Goal: Transaction & Acquisition: Purchase product/service

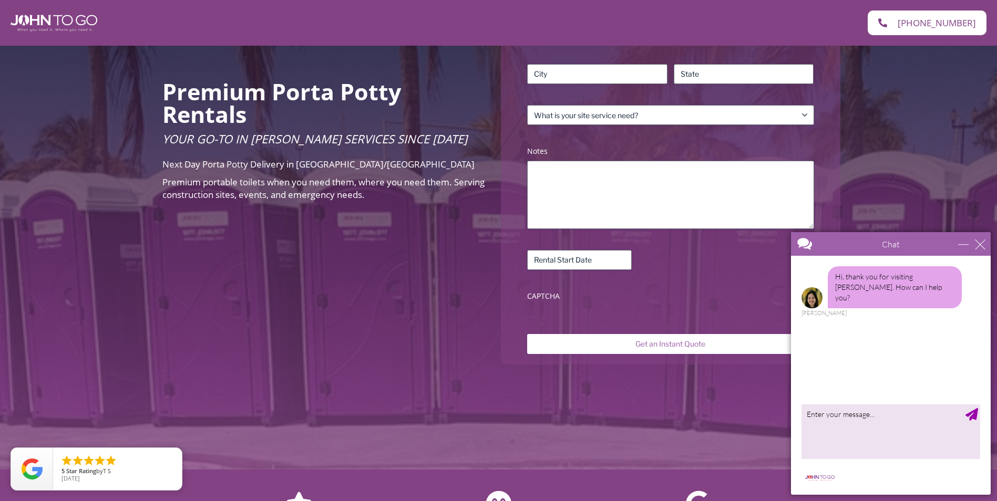
scroll to position [253, 0]
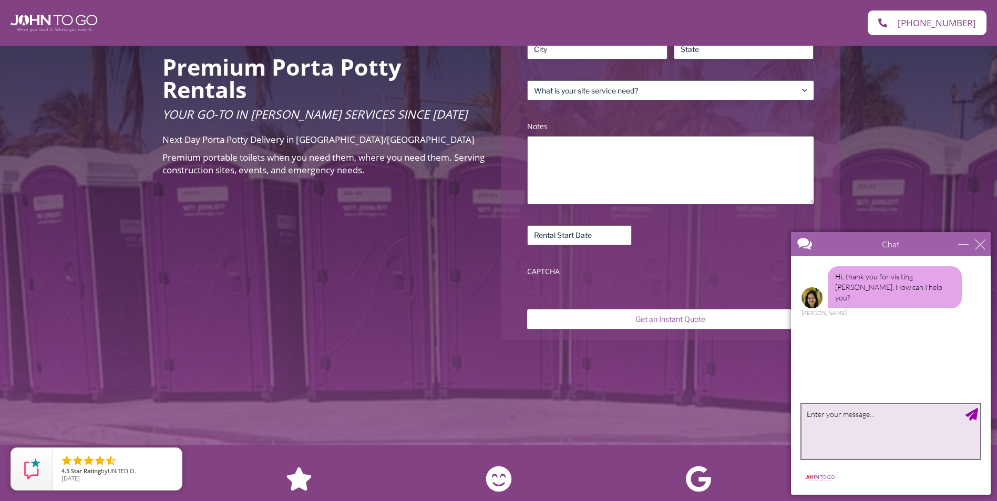
click at [849, 425] on textarea "type your message" at bounding box center [890, 431] width 179 height 55
type textarea "looking for a quote for a rental"
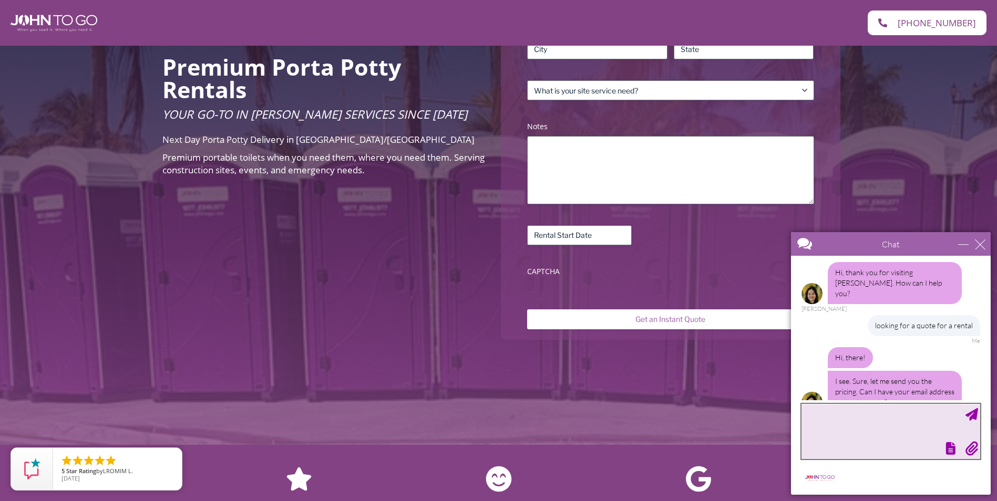
scroll to position [17, 0]
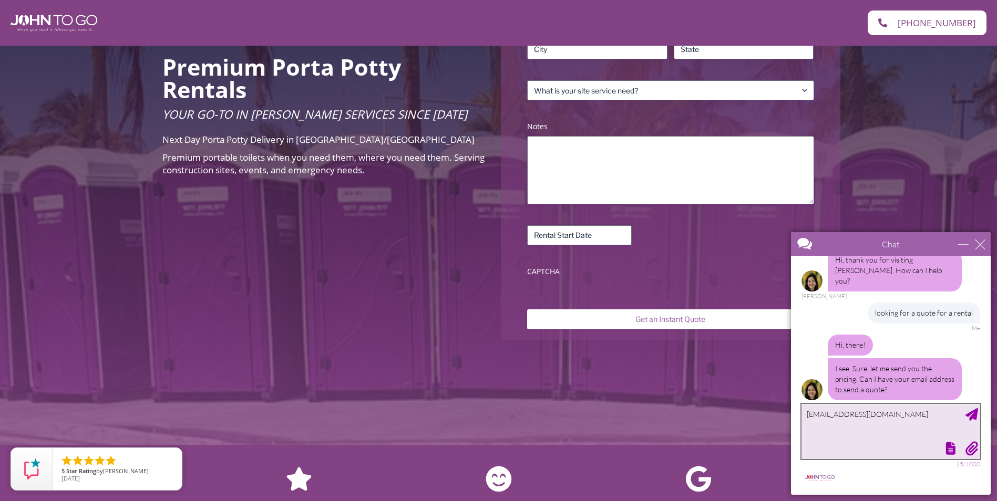
type textarea "[EMAIL_ADDRESS][DOMAIN_NAME]"
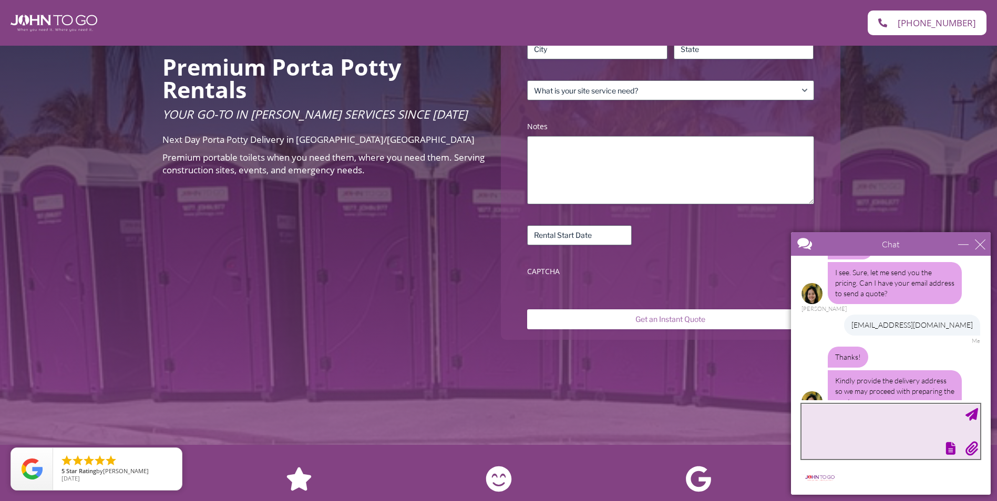
scroll to position [126, 0]
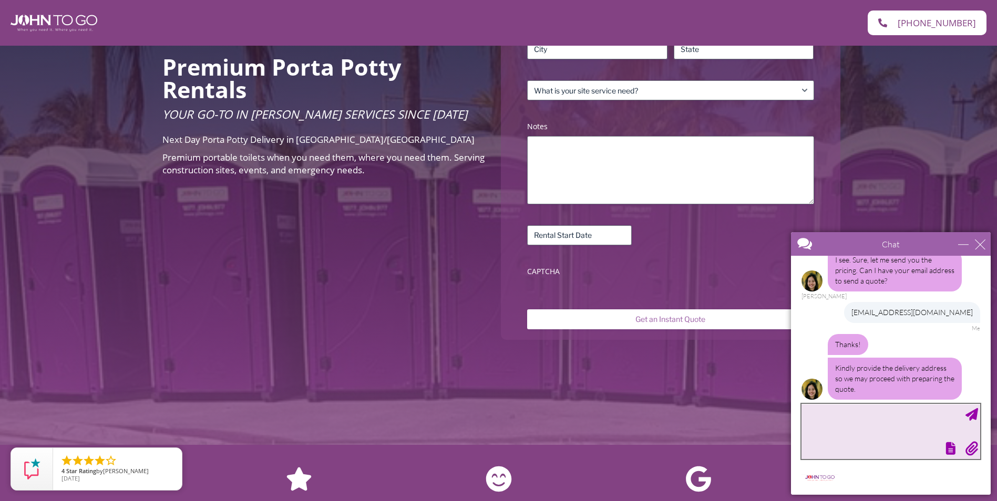
click at [891, 419] on textarea "type your message" at bounding box center [890, 431] width 179 height 55
type textarea "83 Little York Road, Warwick, NY 10990"
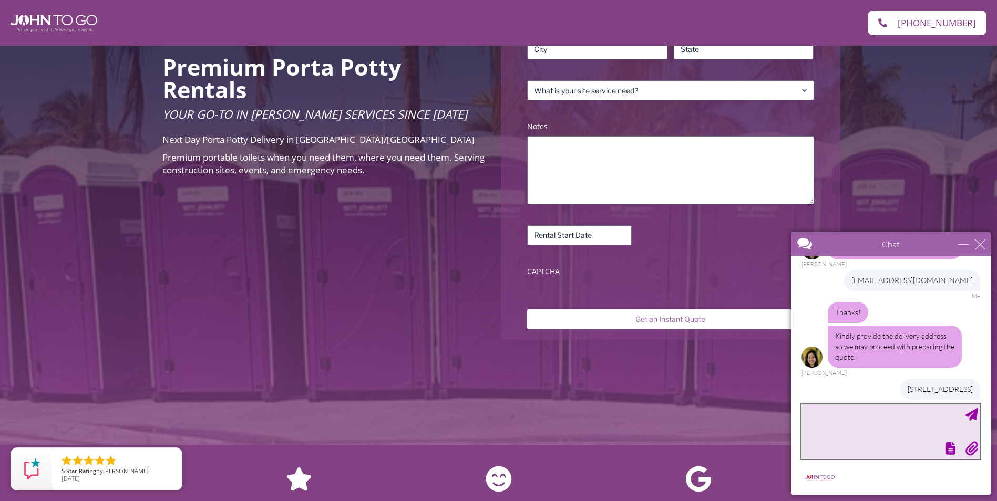
scroll to position [190, 0]
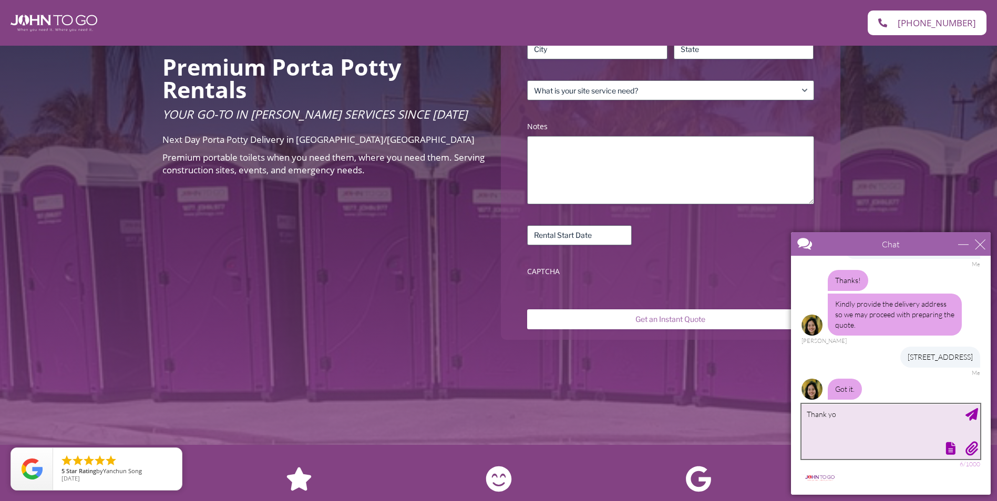
type textarea "Thank you"
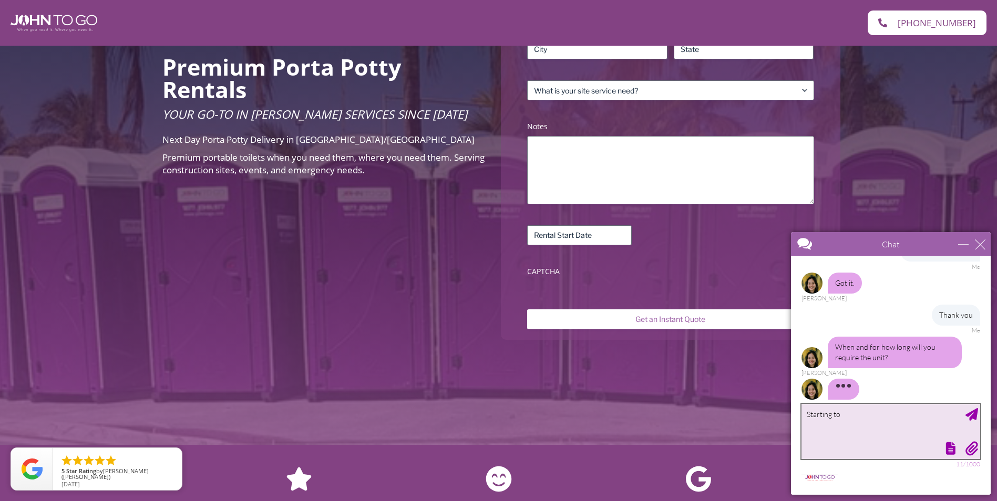
scroll to position [287, 0]
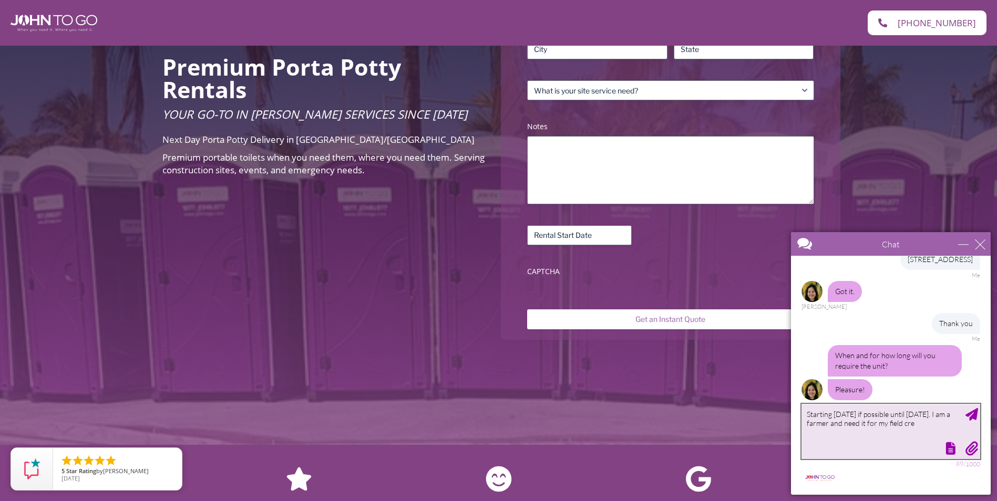
type textarea "Starting tomorrow if possible until November 30. I am a farmer and need it for …"
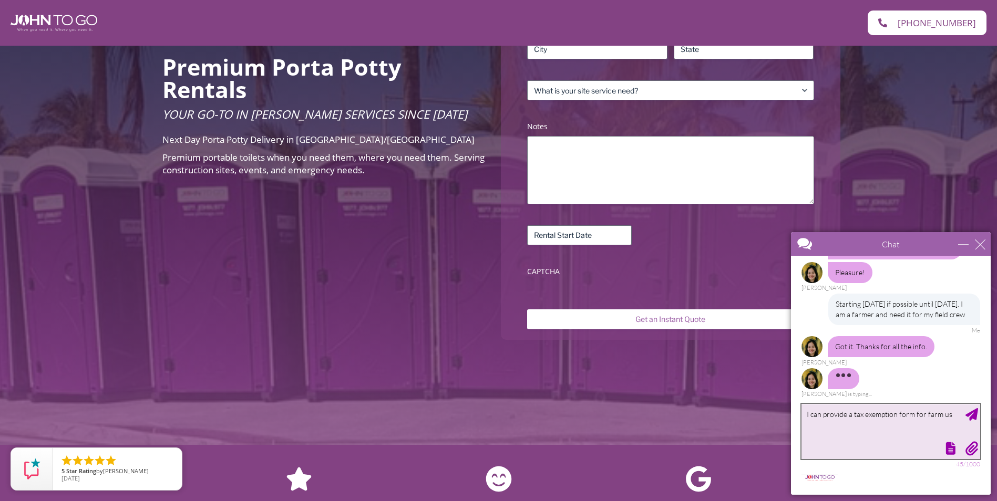
scroll to position [373, 0]
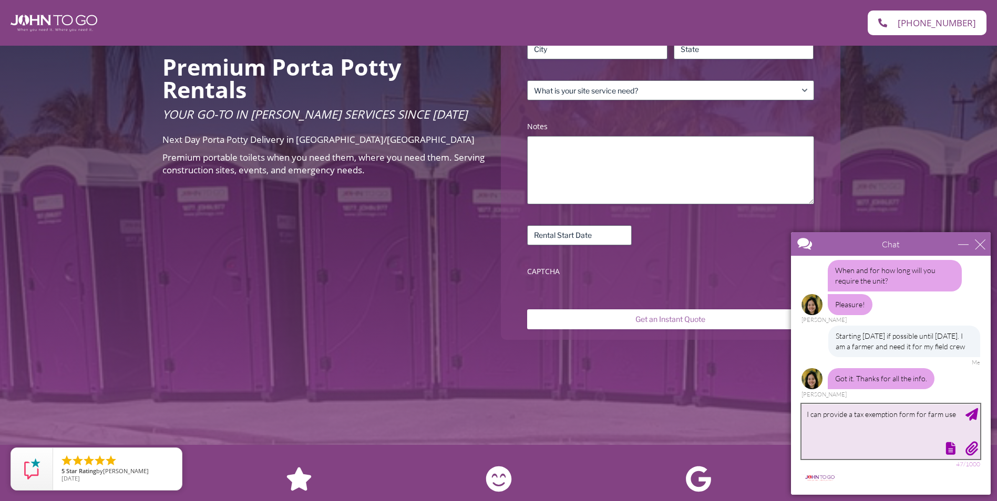
type textarea "I can provide a tax exemption form for farm use."
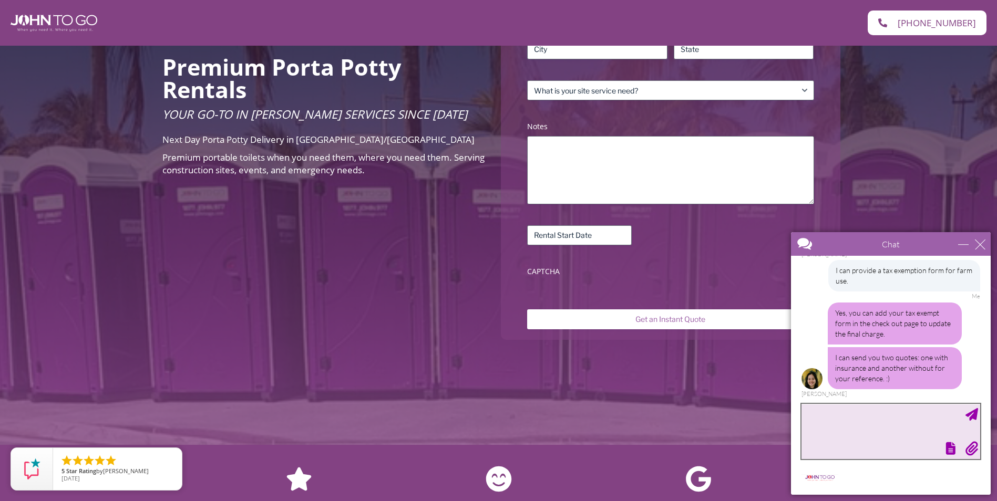
scroll to position [602, 0]
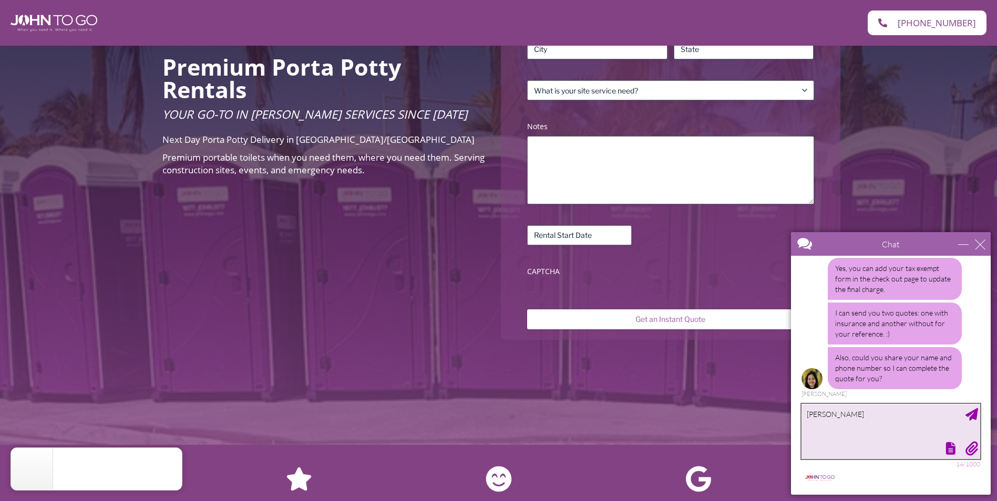
type textarea "Cheryl Rogowski"
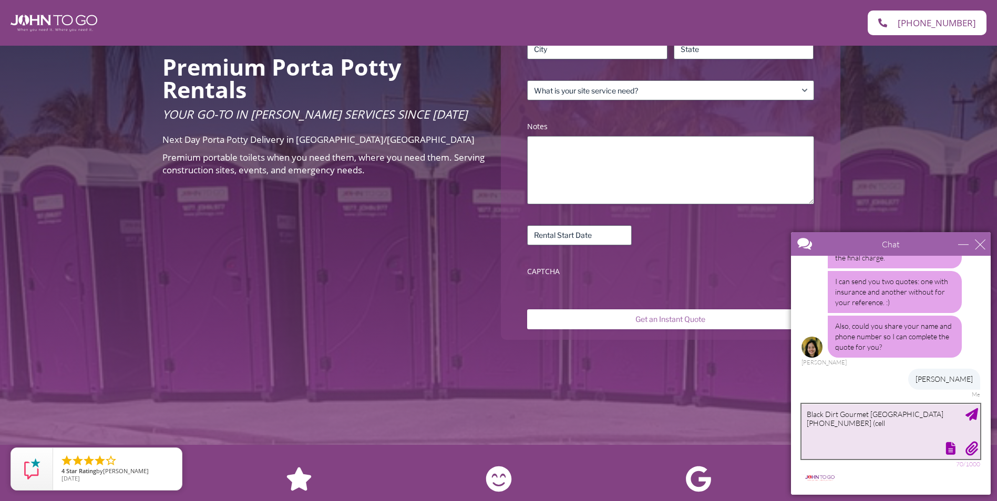
type textarea "Black Dirt Gourmet PO Box 5 Pine Island, NY 10969 845-772-0305 (cell)"
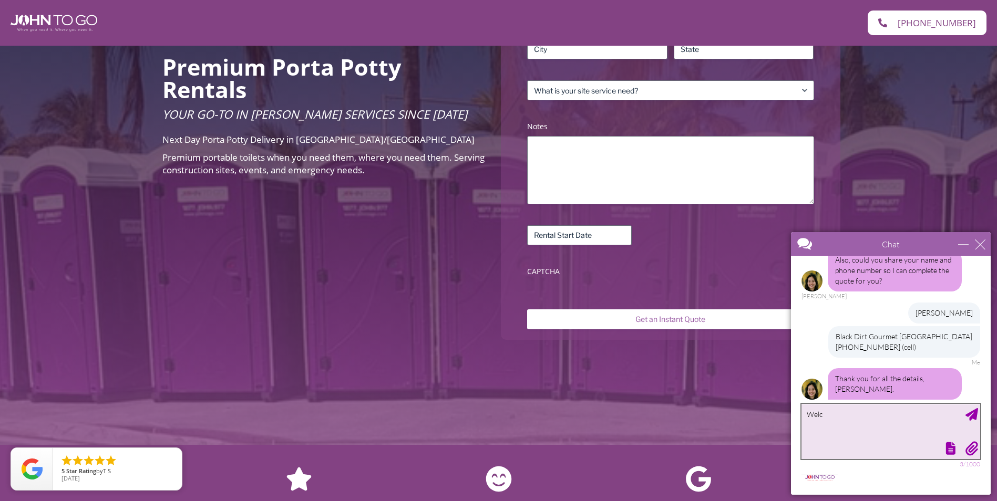
scroll to position [734, 0]
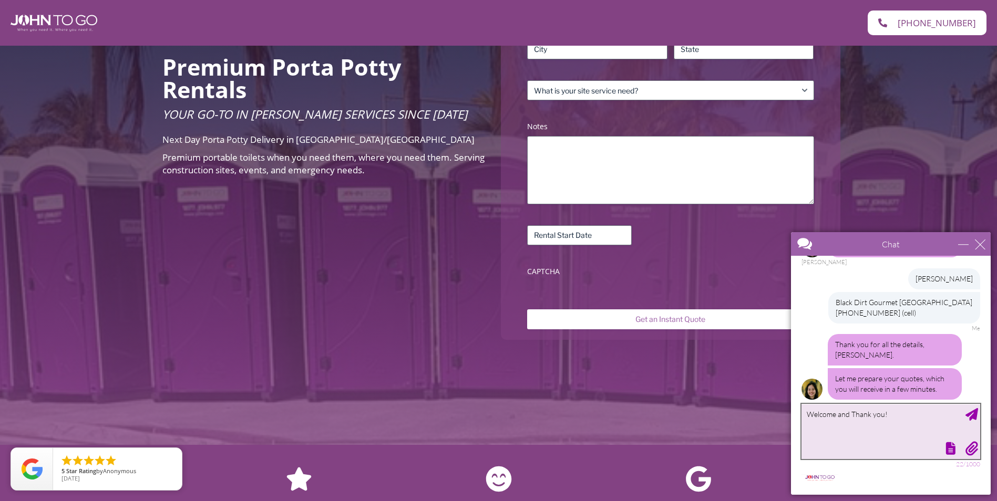
type textarea "Welcome and Thank you!!"
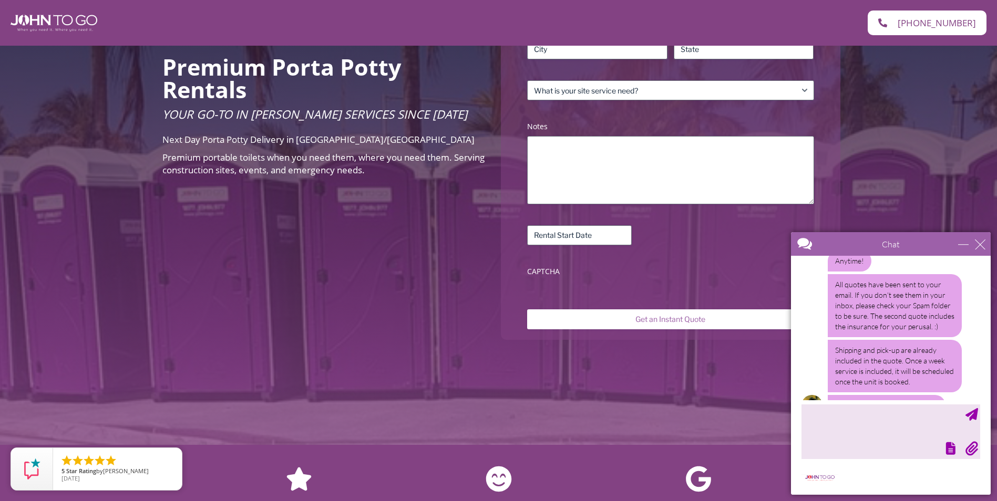
scroll to position [953, 0]
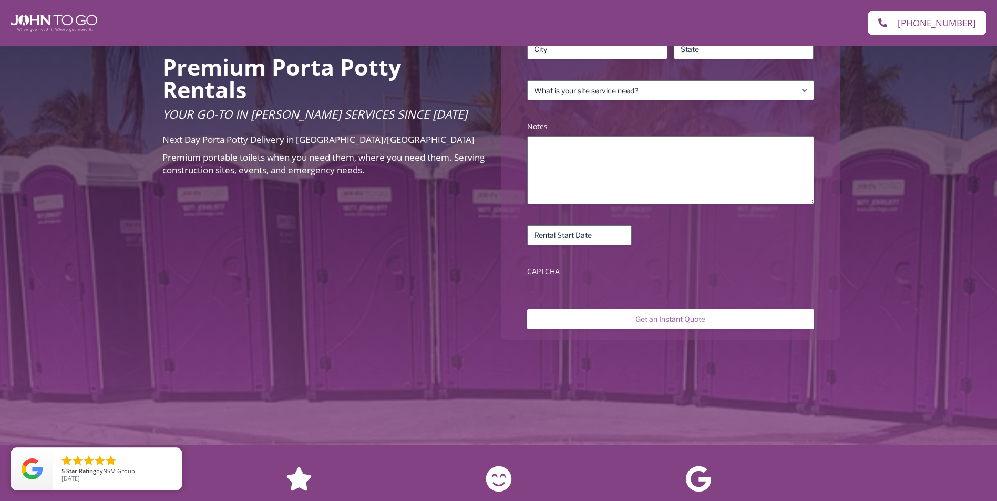
click at [730, 222] on div "Name (Required) First Last Phone (Required) Email (Required) Address (Required)…" at bounding box center [670, 119] width 297 height 334
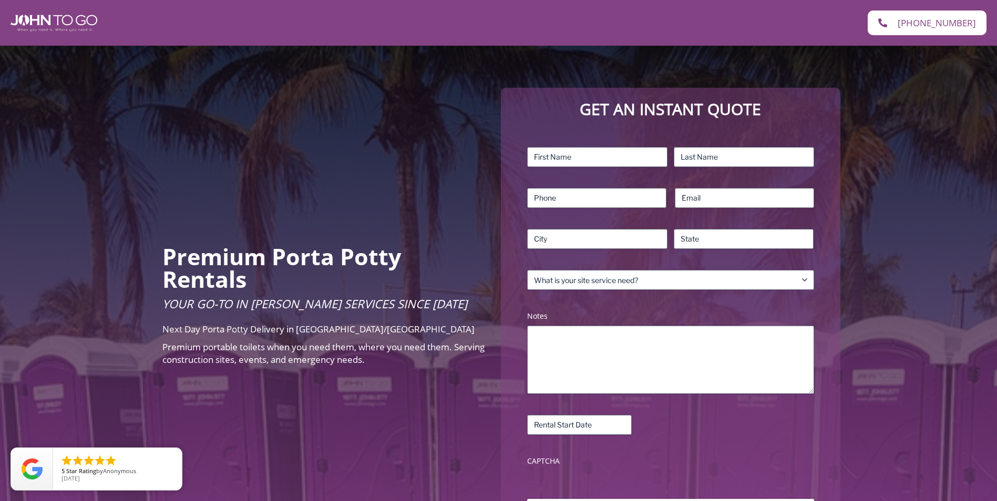
scroll to position [0, 0]
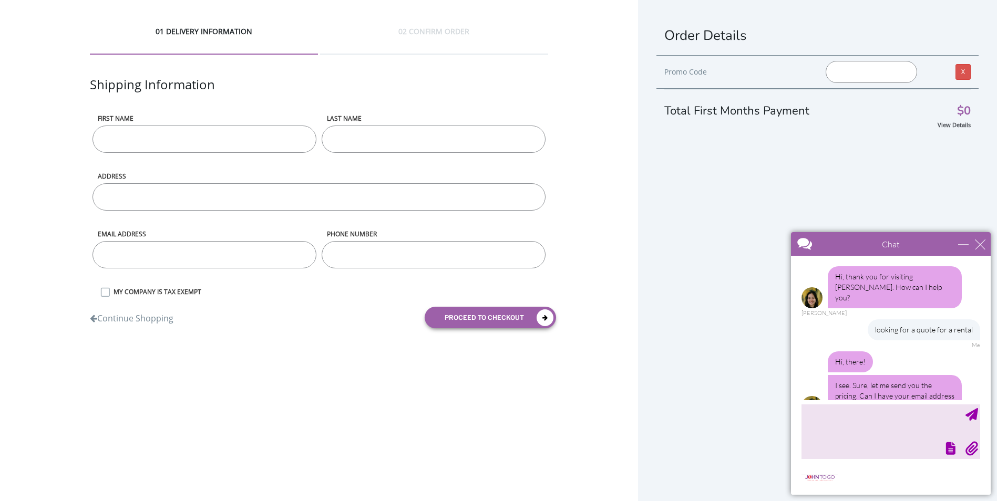
scroll to position [1008, 0]
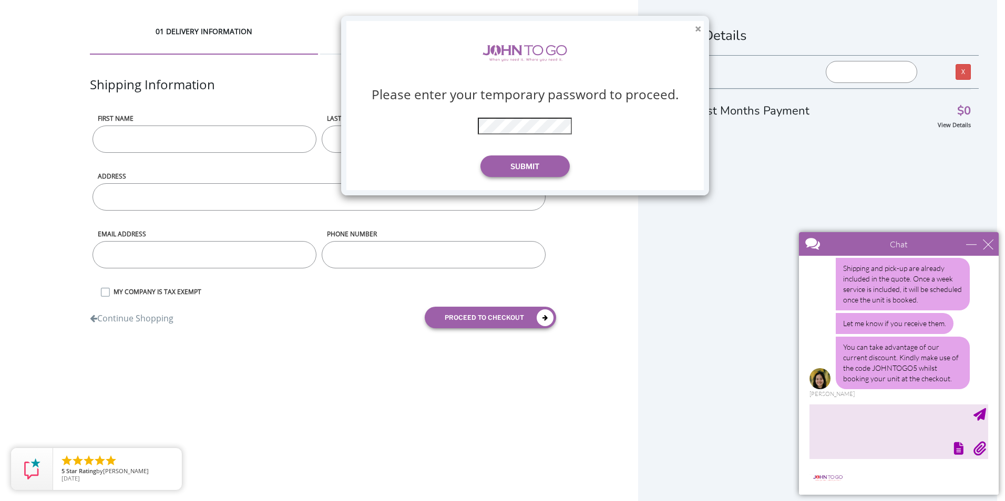
click at [696, 27] on button "×" at bounding box center [698, 29] width 6 height 11
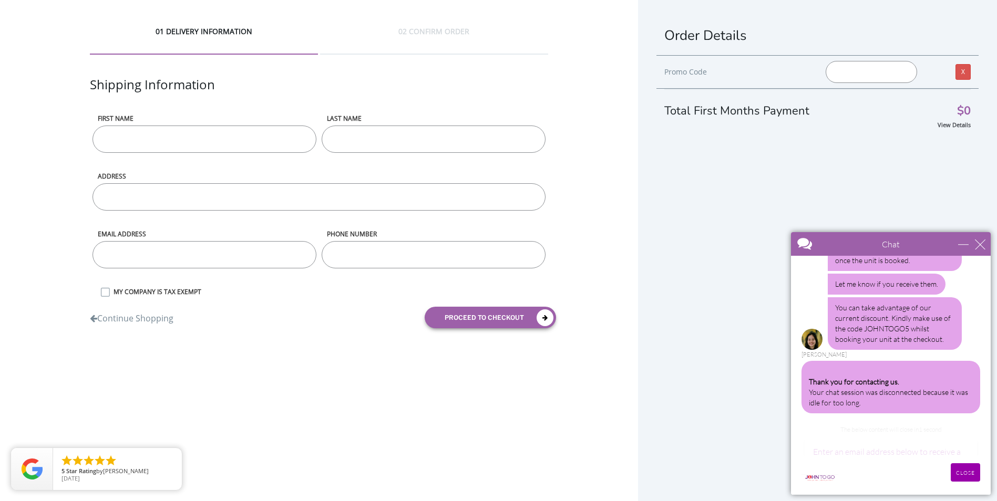
scroll to position [1014, 0]
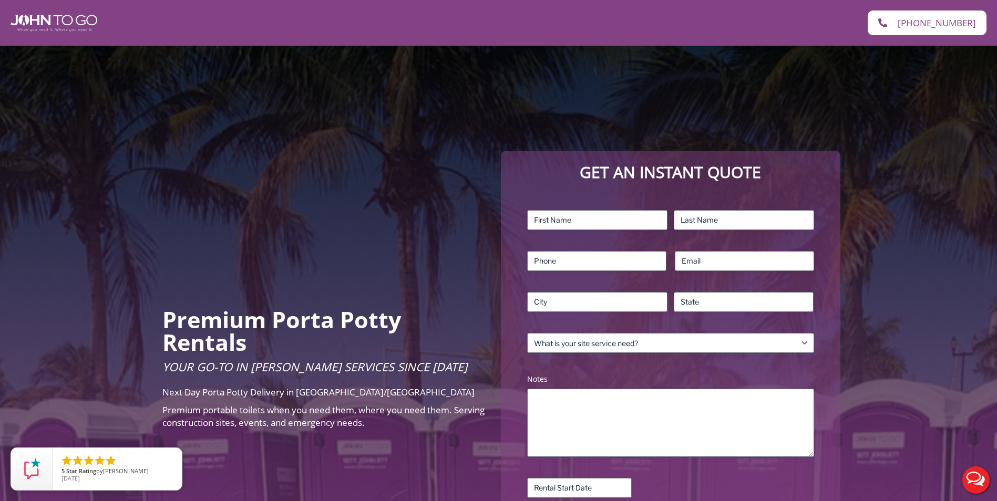
click at [975, 477] on button "Live Chat" at bounding box center [976, 480] width 42 height 42
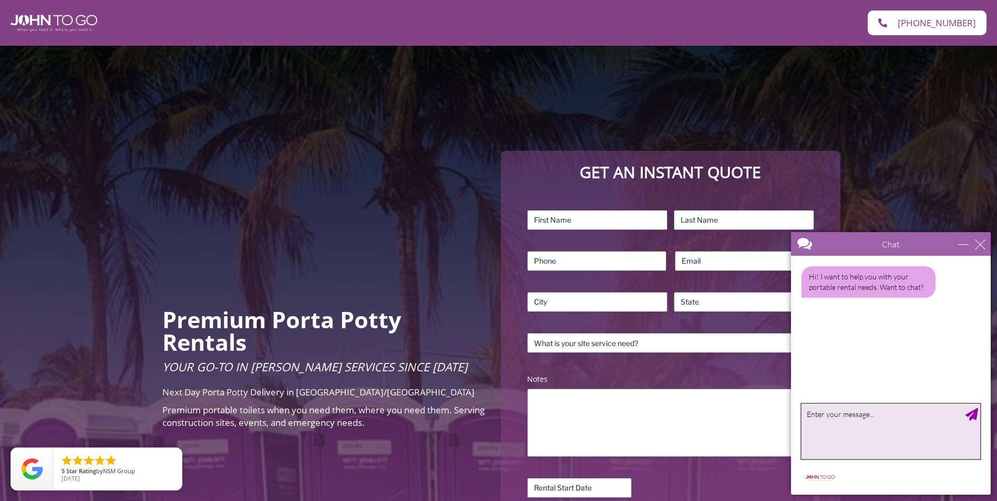
click at [829, 438] on textarea "type your message" at bounding box center [890, 431] width 179 height 55
type textarea "yes please"
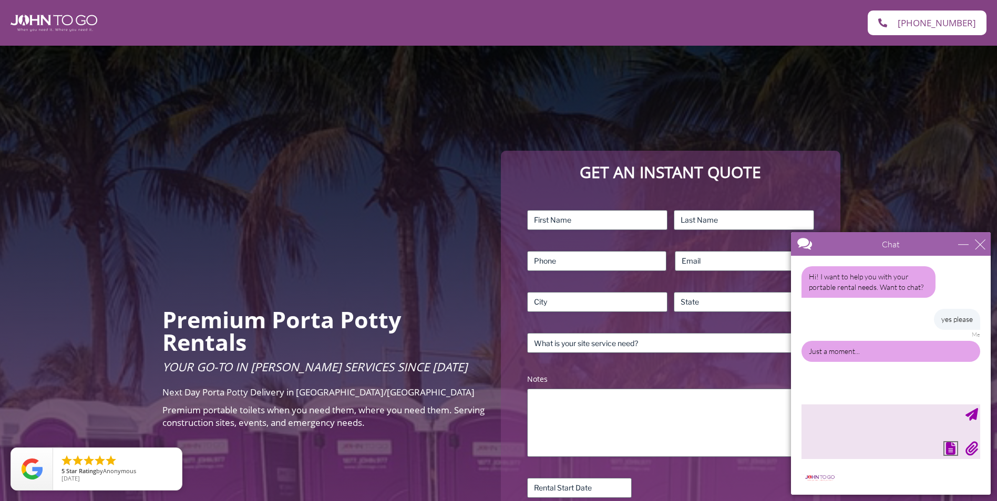
click at [952, 449] on div "Request email transcript" at bounding box center [950, 448] width 13 height 13
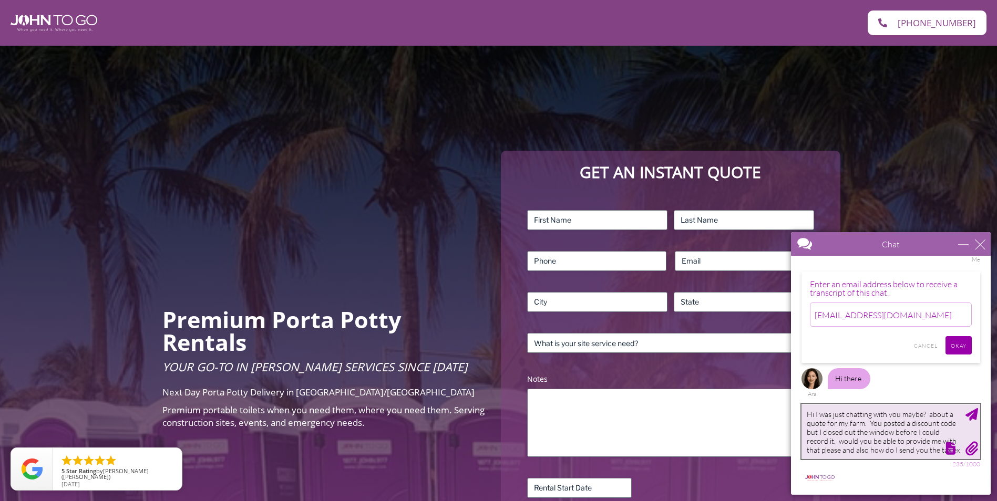
scroll to position [4, 0]
type textarea "Hi I was just chatting with you maybe? about a quote for my farm. You posted a …"
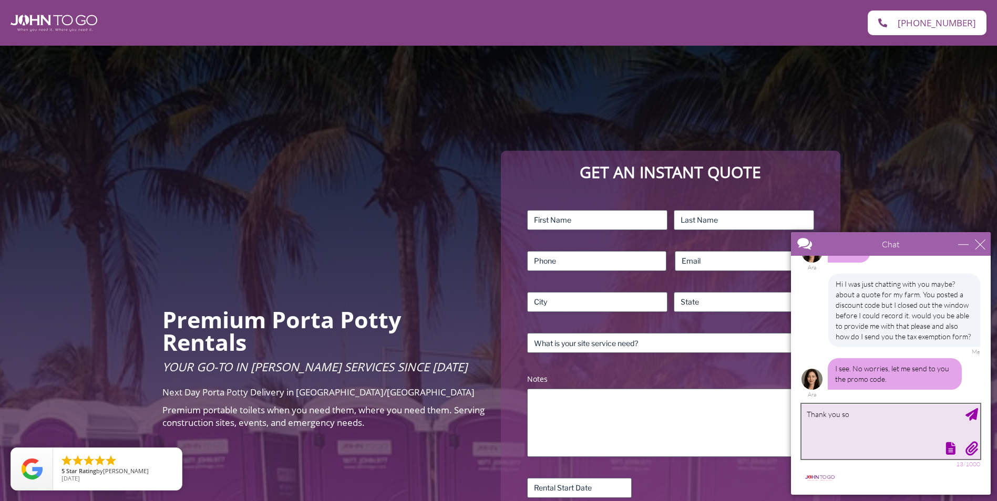
scroll to position [234, 0]
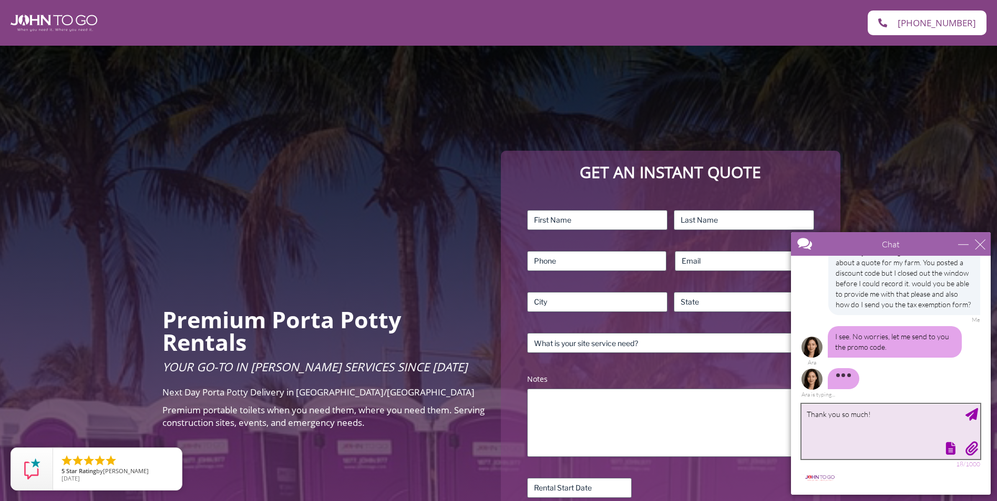
type textarea "Thank you so much!!"
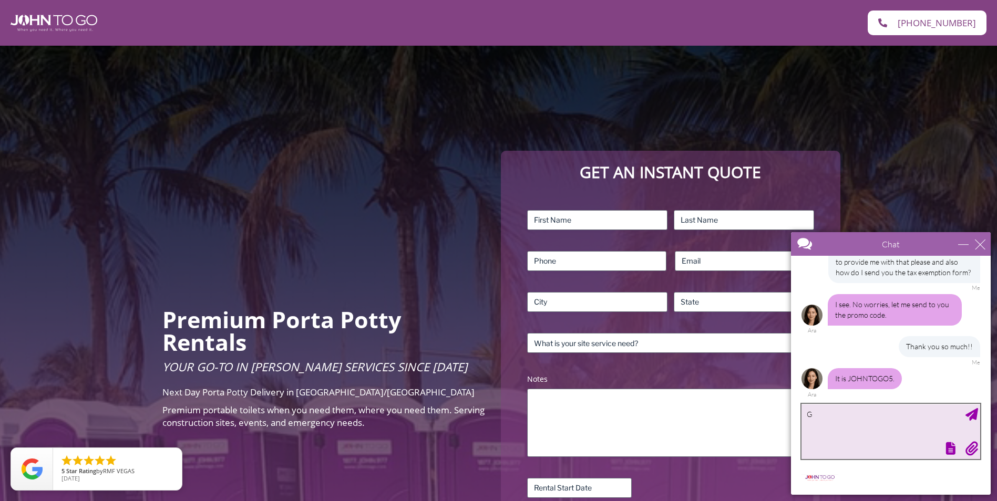
scroll to position [298, 0]
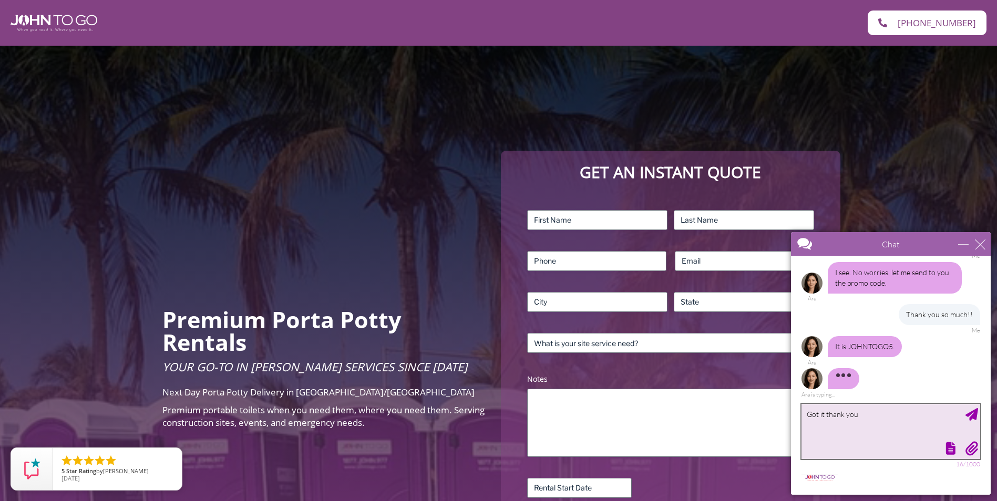
type textarea "Got it thank you"
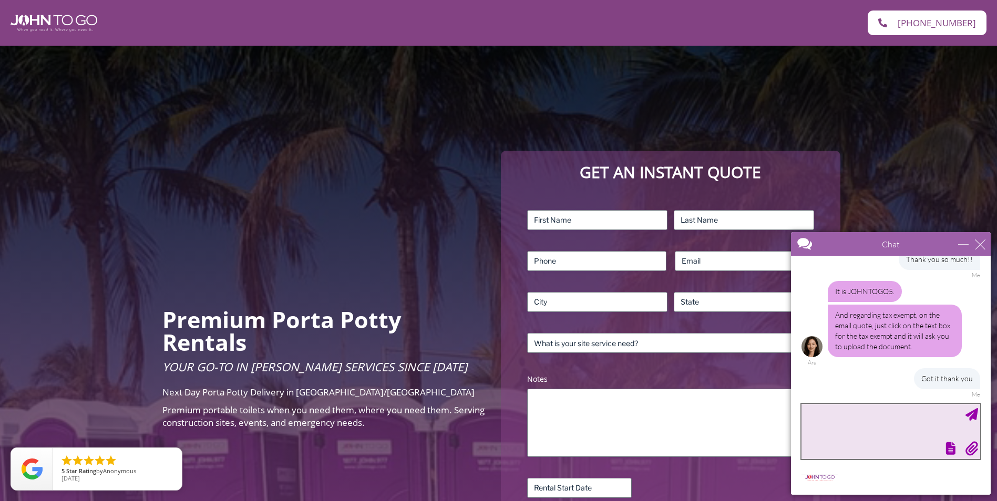
scroll to position [385, 0]
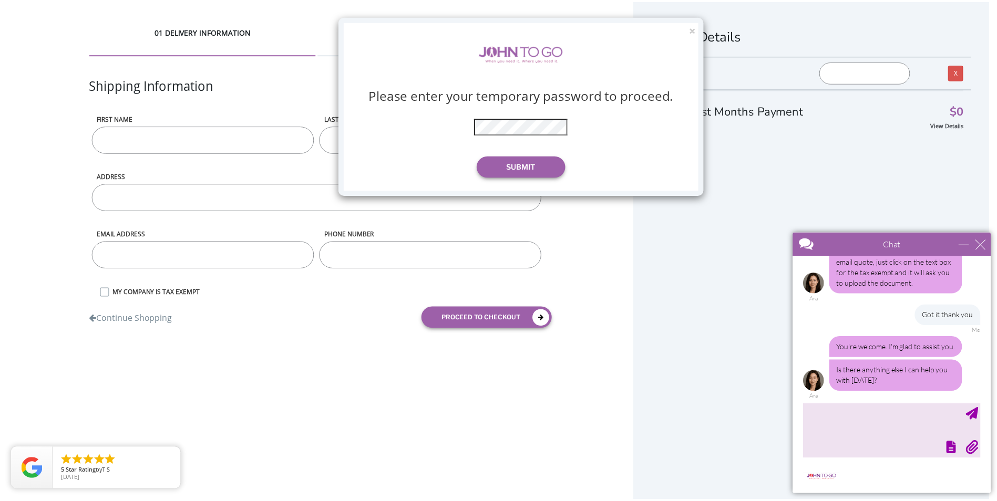
scroll to position [327, 0]
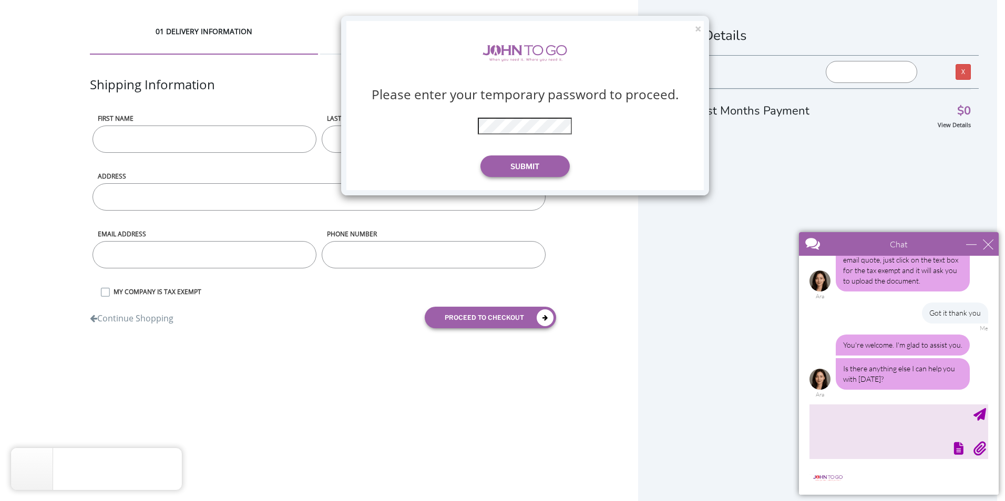
click at [920, 463] on div "× Please enter your temporary password to proceed. * The password is incorrect …" at bounding box center [502, 250] width 1005 height 501
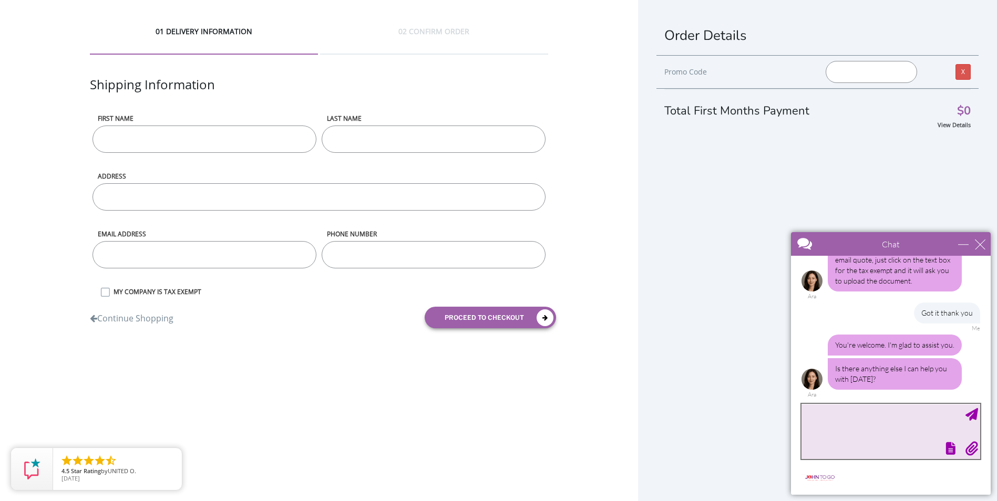
click at [860, 415] on textarea "type your message" at bounding box center [890, 431] width 179 height 55
click at [170, 140] on input "First name" at bounding box center [204, 139] width 224 height 27
type input "[PERSON_NAME]"
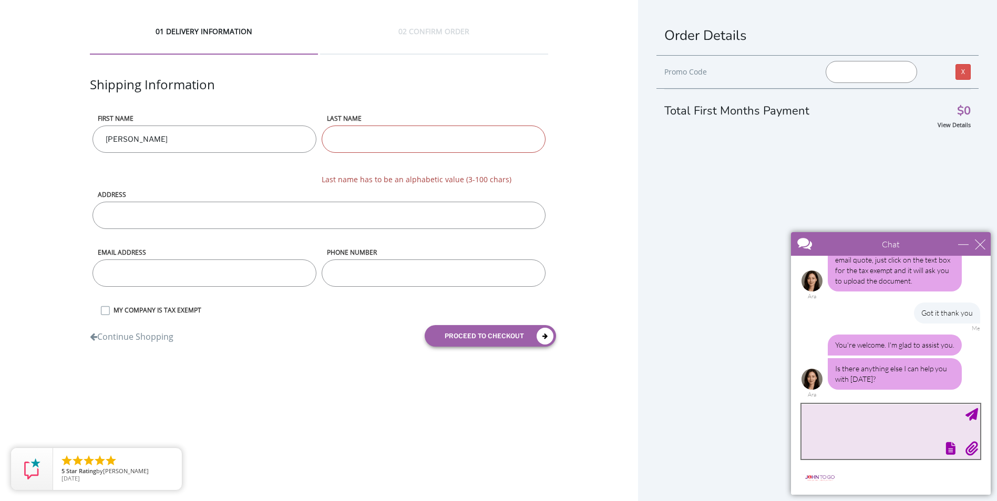
click at [821, 427] on textarea "type your message" at bounding box center [890, 431] width 179 height 55
type textarea "I think I'm ok thank you for all your help"
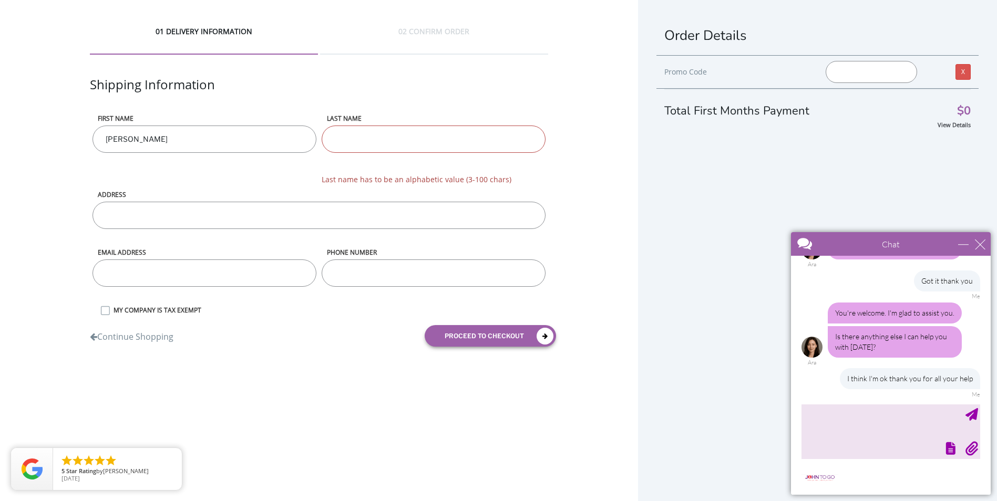
click at [404, 149] on input "LAST NAME" at bounding box center [434, 139] width 224 height 27
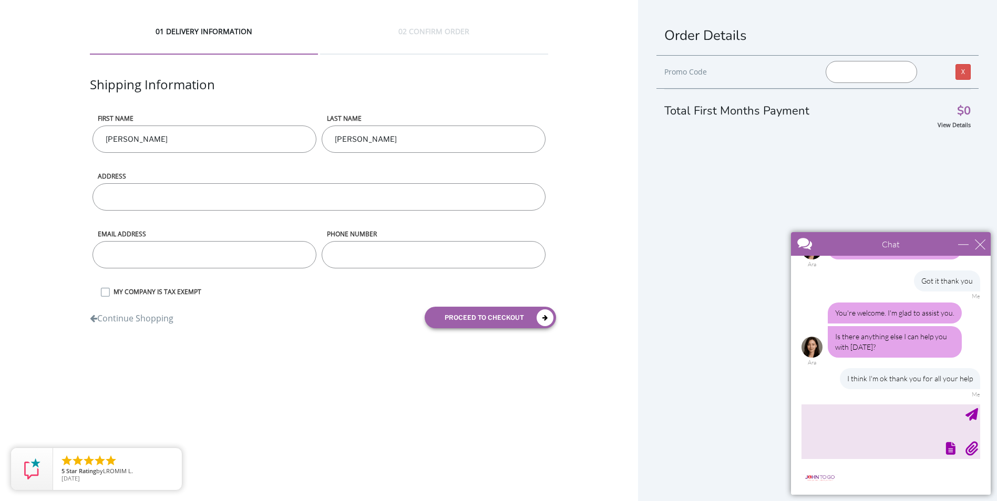
type input "[PERSON_NAME]"
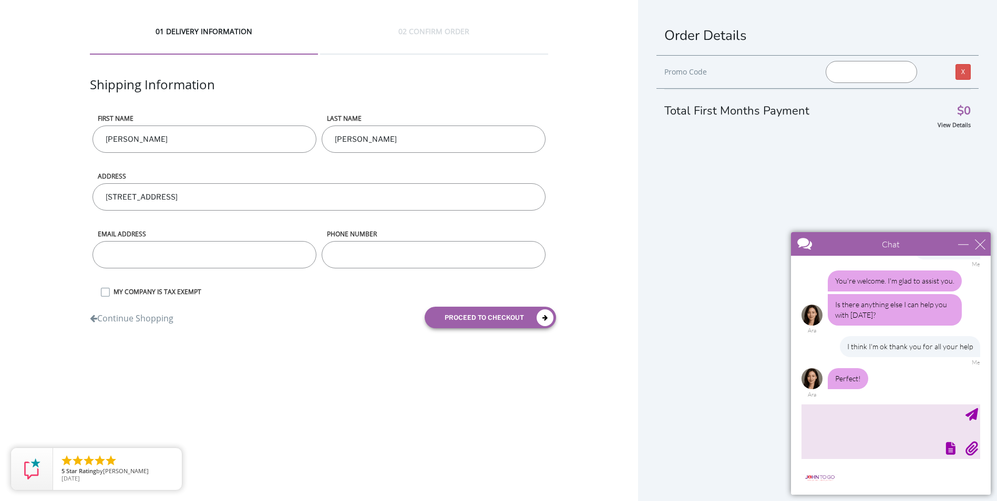
scroll to position [423, 0]
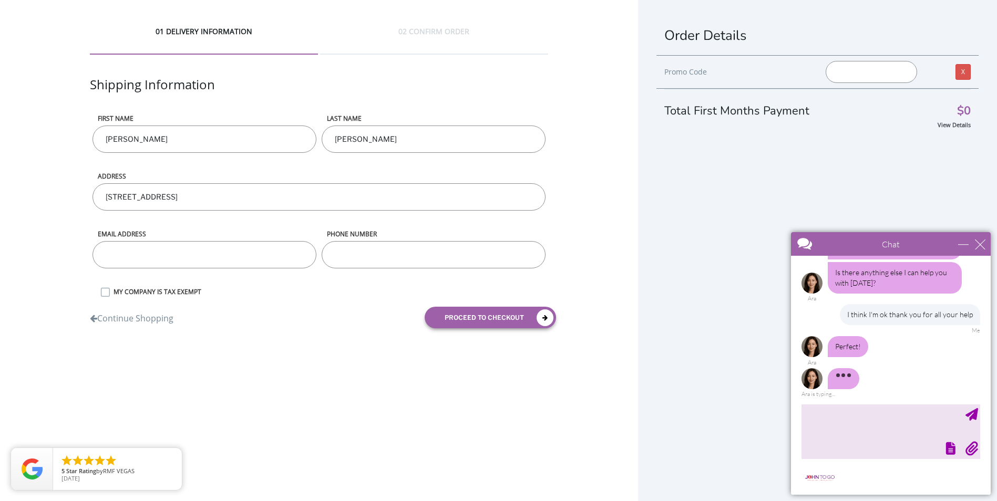
type input "[STREET_ADDRESS]"
click at [140, 265] on input "email" at bounding box center [204, 254] width 224 height 27
type input "[EMAIL_ADDRESS][DOMAIN_NAME]"
type input "8457720305"
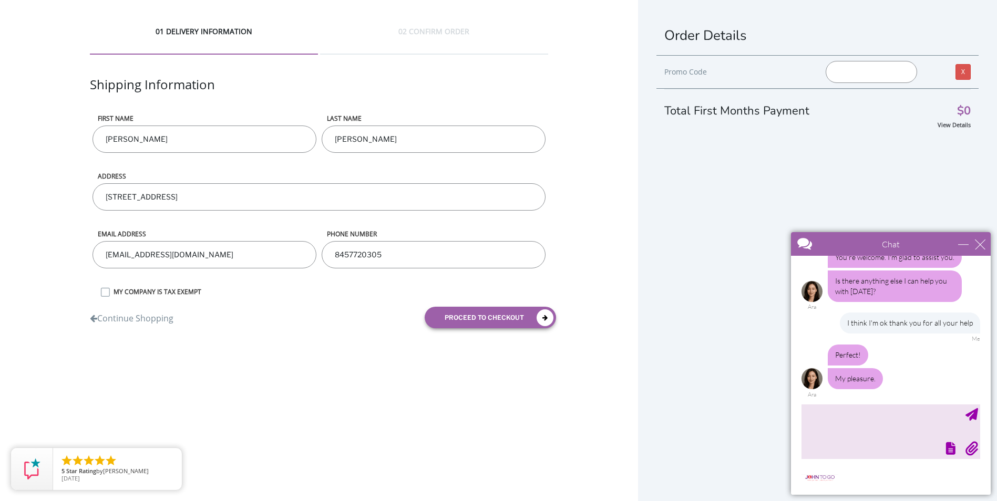
scroll to position [415, 0]
click at [108, 293] on label "MY COMPANY IS TAX EXEMPT" at bounding box center [328, 291] width 440 height 9
click at [0, 0] on input "MY COMPANY IS TAX EXEMPT" at bounding box center [0, 0] width 0 height 0
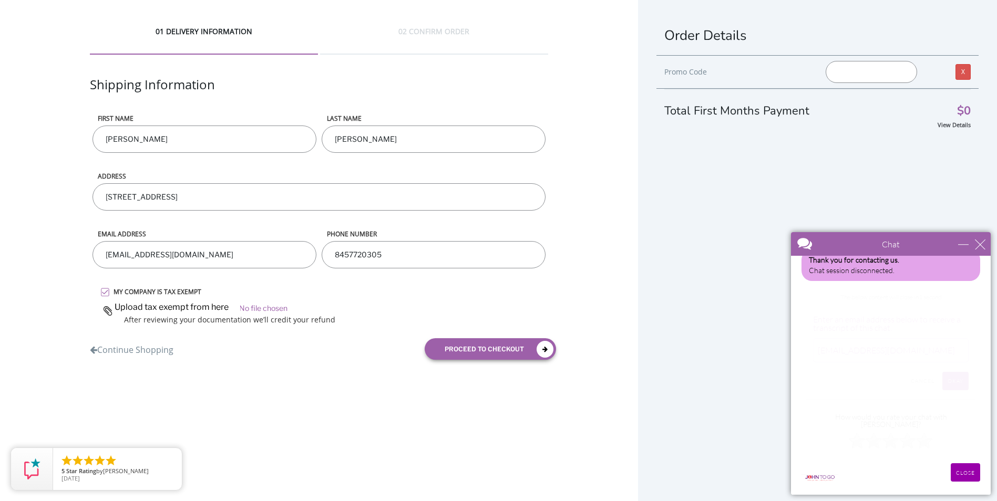
scroll to position [470, 0]
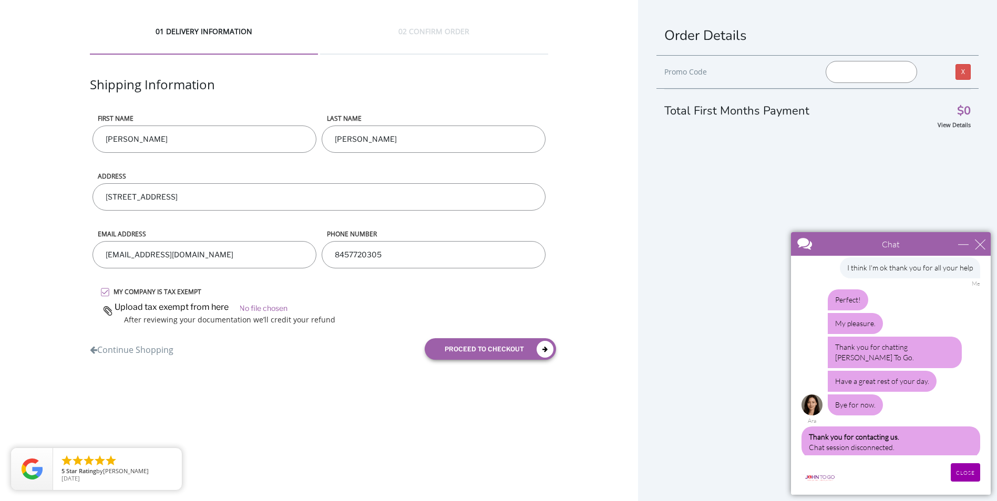
click at [219, 306] on input "file" at bounding box center [324, 307] width 448 height 16
click at [219, 310] on input "file" at bounding box center [324, 307] width 448 height 16
click at [226, 306] on input "file" at bounding box center [324, 307] width 448 height 16
click at [223, 304] on input "file" at bounding box center [324, 307] width 448 height 16
click at [219, 304] on input "file" at bounding box center [324, 307] width 448 height 16
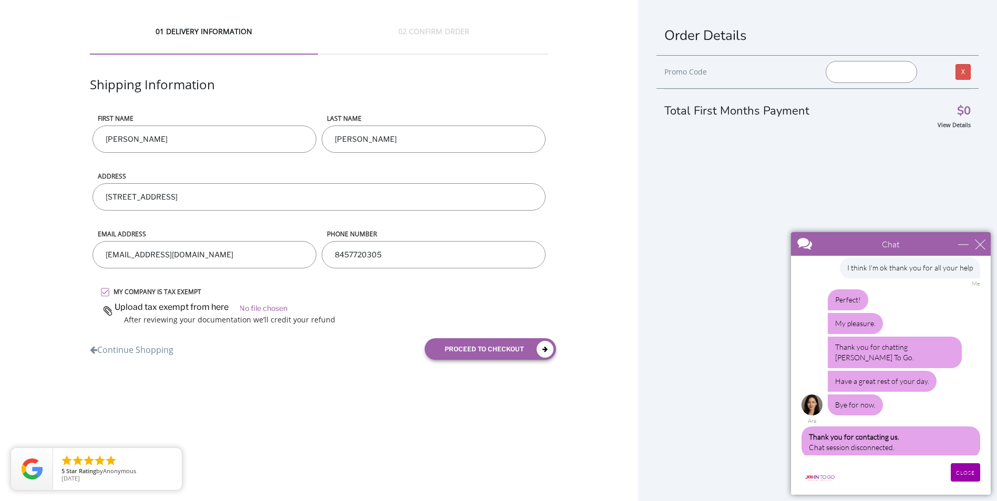
click at [190, 290] on label "MY COMPANY IS TAX EXEMPT" at bounding box center [328, 291] width 440 height 9
click at [0, 0] on input "MY COMPANY IS TAX EXEMPT" at bounding box center [0, 0] width 0 height 0
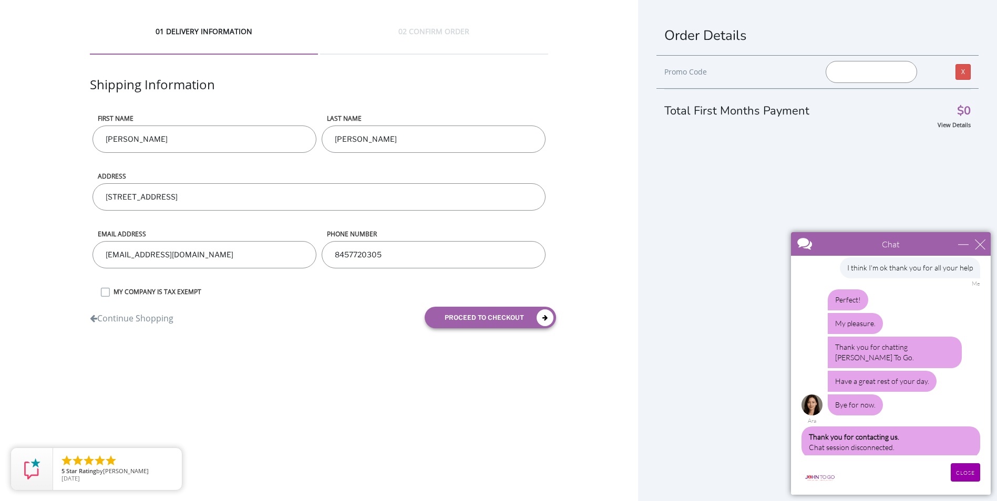
click at [108, 291] on label "MY COMPANY IS TAX EXEMPT" at bounding box center [328, 291] width 440 height 9
click at [0, 0] on input "MY COMPANY IS TAX EXEMPT" at bounding box center [0, 0] width 0 height 0
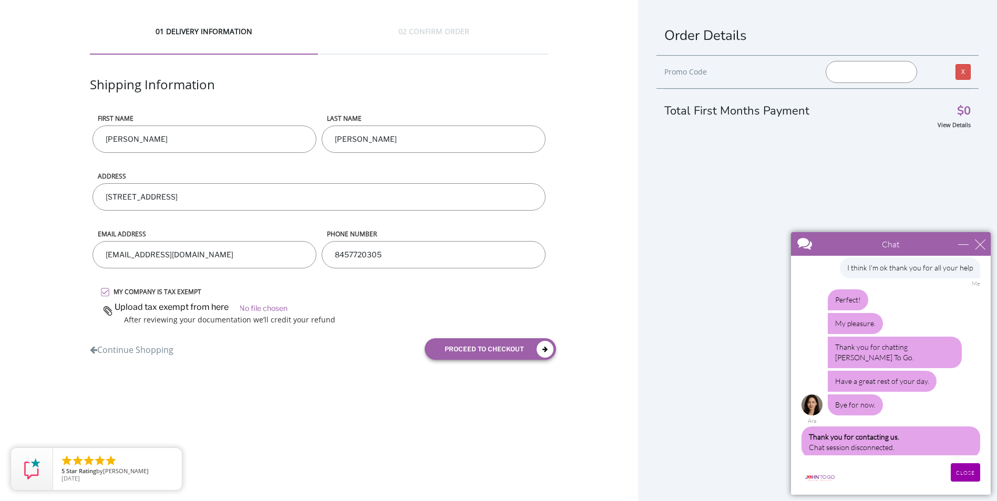
click at [220, 306] on input "file" at bounding box center [324, 307] width 448 height 16
click at [215, 307] on input "file" at bounding box center [324, 307] width 448 height 16
click at [214, 308] on input "file" at bounding box center [324, 307] width 448 height 16
click at [222, 306] on input "file" at bounding box center [324, 307] width 448 height 16
click at [220, 307] on input "file" at bounding box center [324, 307] width 448 height 16
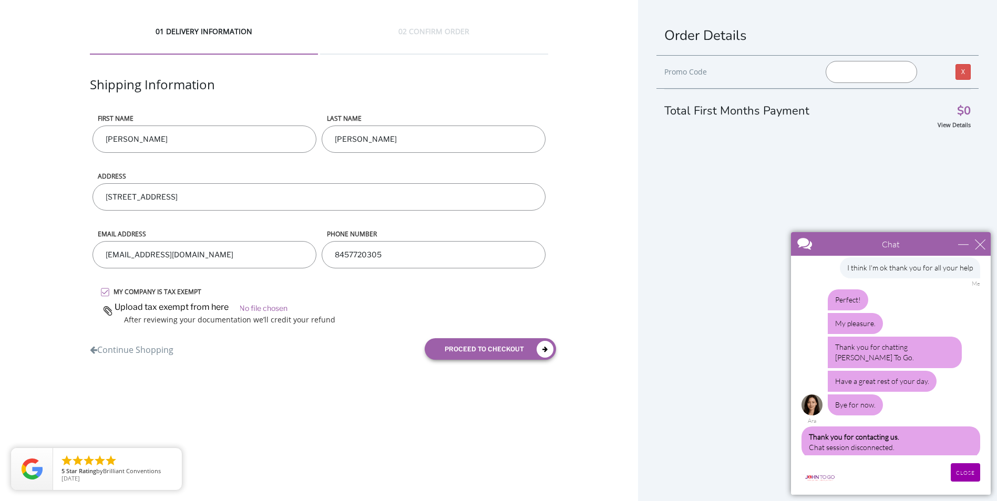
type input "C:\fakepath\[PERSON_NAME] to go tax exemp 092025.pdf"
click at [501, 348] on button "proceed to checkout" at bounding box center [490, 349] width 131 height 22
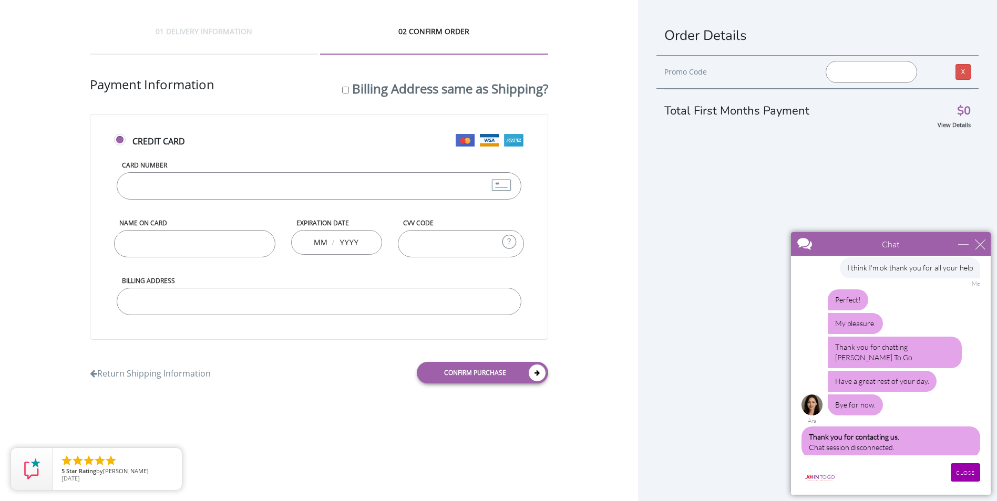
click at [276, 182] on input "Card Number" at bounding box center [319, 185] width 405 height 27
type input "[STREET_ADDRESS]"
type input "[CREDIT_CARD_NUMBER]"
type input "[PERSON_NAME]"
type input "06"
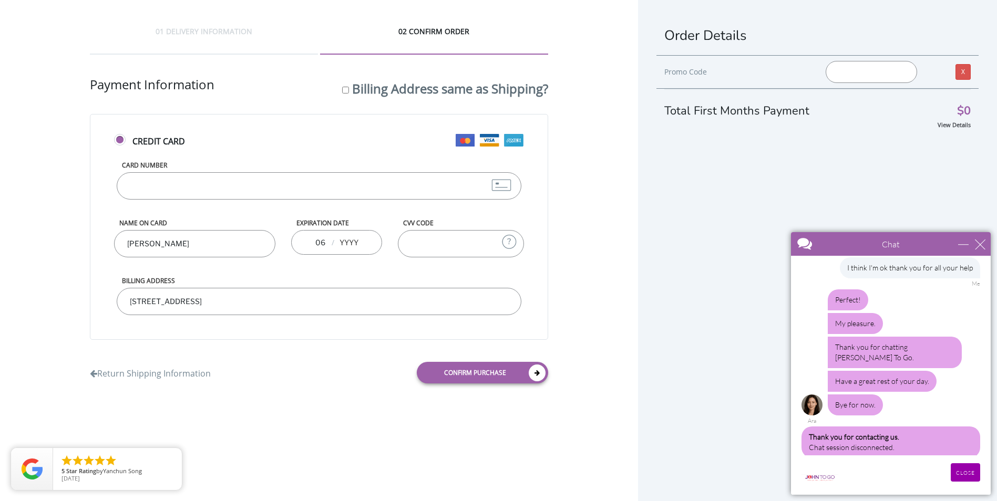
type input "2029"
type input "251"
click at [225, 294] on input "[STREET_ADDRESS]" at bounding box center [319, 301] width 405 height 27
type input "[STREET_ADDRESS]"
click at [483, 370] on link "Confirm purchase" at bounding box center [482, 373] width 131 height 22
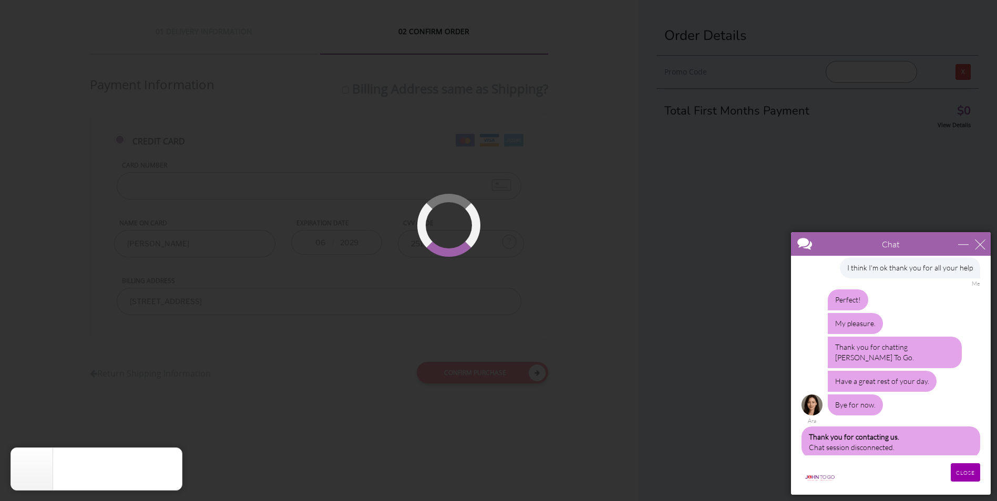
scroll to position [25, 0]
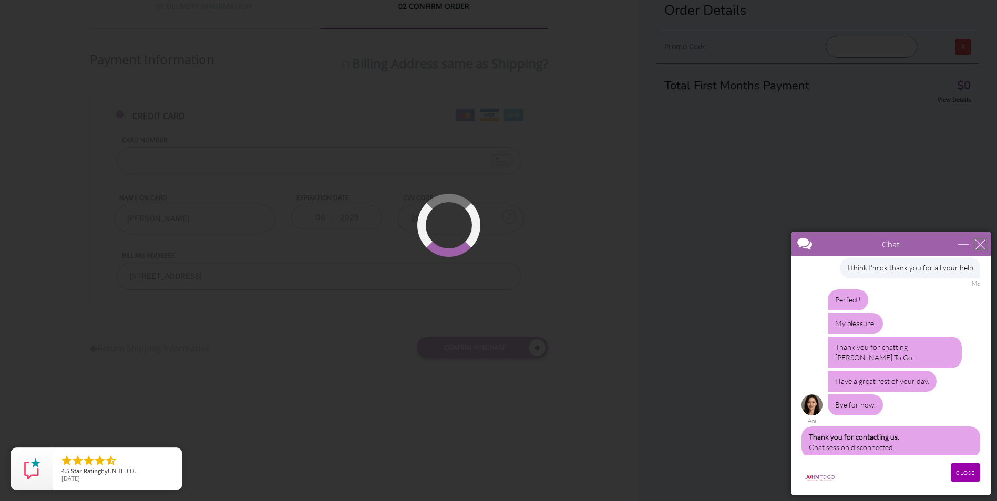
click at [985, 244] on div "close" at bounding box center [980, 244] width 11 height 11
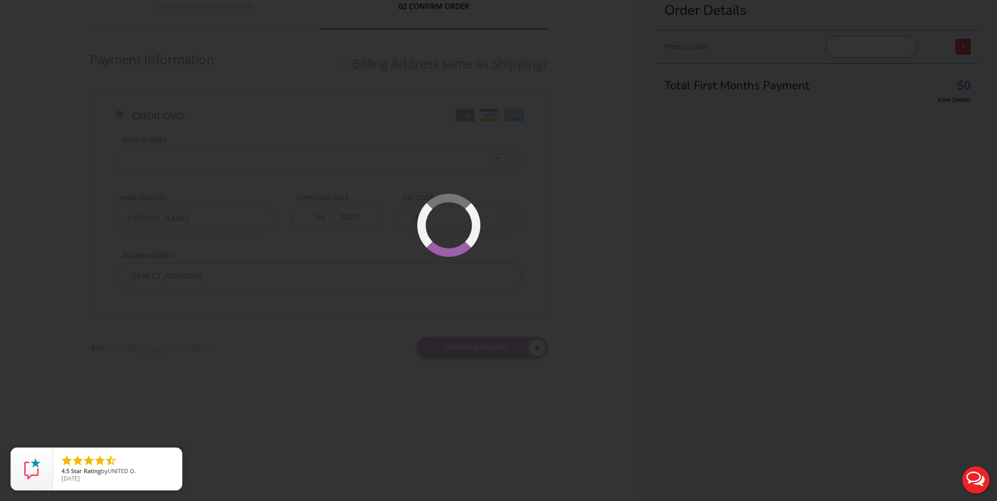
scroll to position [0, 0]
click at [542, 349] on div at bounding box center [498, 250] width 997 height 501
click at [570, 335] on div at bounding box center [498, 250] width 997 height 501
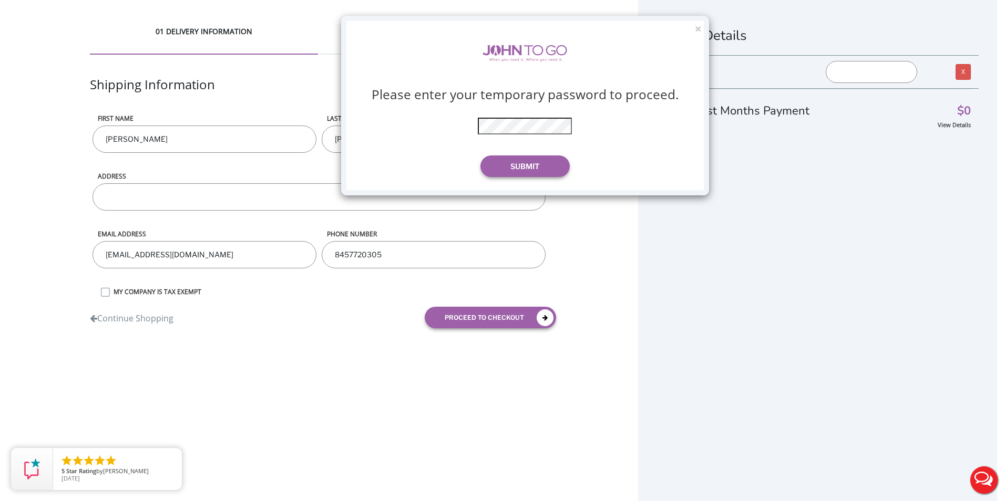
click at [256, 138] on div "× Please enter your temporary password to proceed. * The password is incorrect …" at bounding box center [502, 250] width 1005 height 501
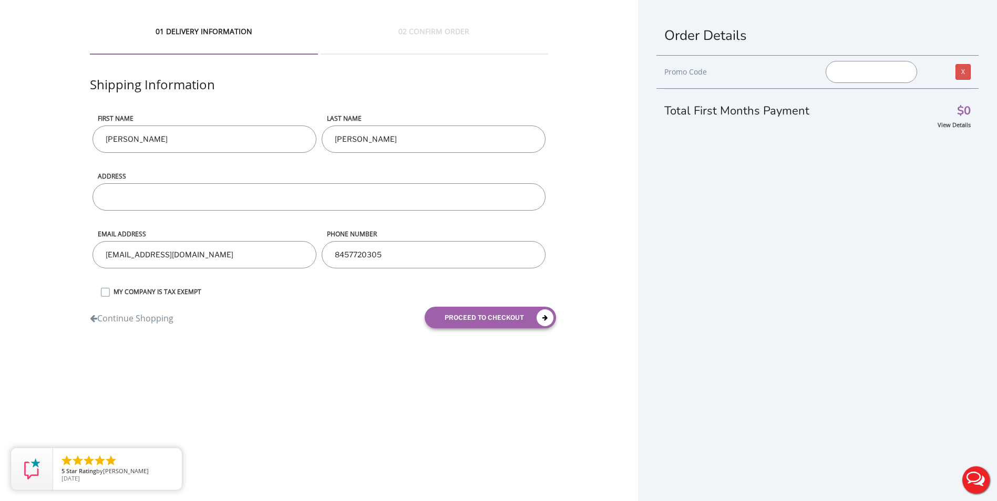
click at [259, 137] on input "[PERSON_NAME]" at bounding box center [204, 139] width 224 height 27
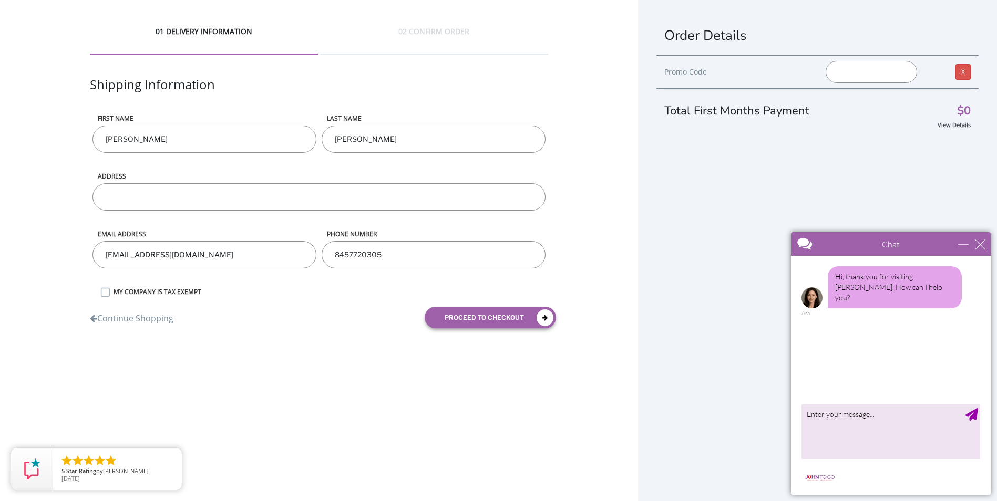
type input "[STREET_ADDRESS]"
click at [108, 289] on label "MY COMPANY IS TAX EXEMPT" at bounding box center [328, 291] width 440 height 9
click at [0, 0] on input "MY COMPANY IS TAX EXEMPT" at bounding box center [0, 0] width 0 height 0
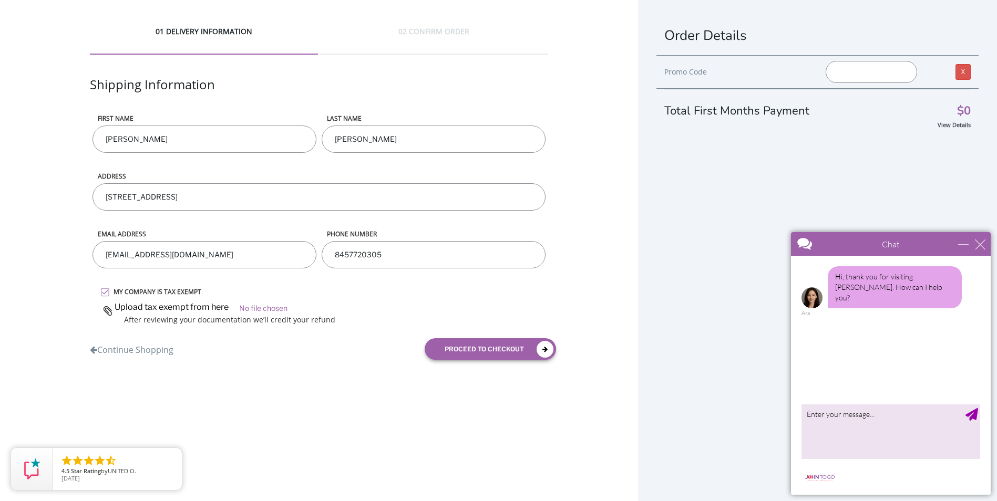
click at [217, 307] on input "file" at bounding box center [324, 307] width 448 height 16
type input "C:\fakepath\[PERSON_NAME] to go tax exemp 092025.pdf"
click at [486, 345] on button "proceed to checkout" at bounding box center [490, 349] width 131 height 22
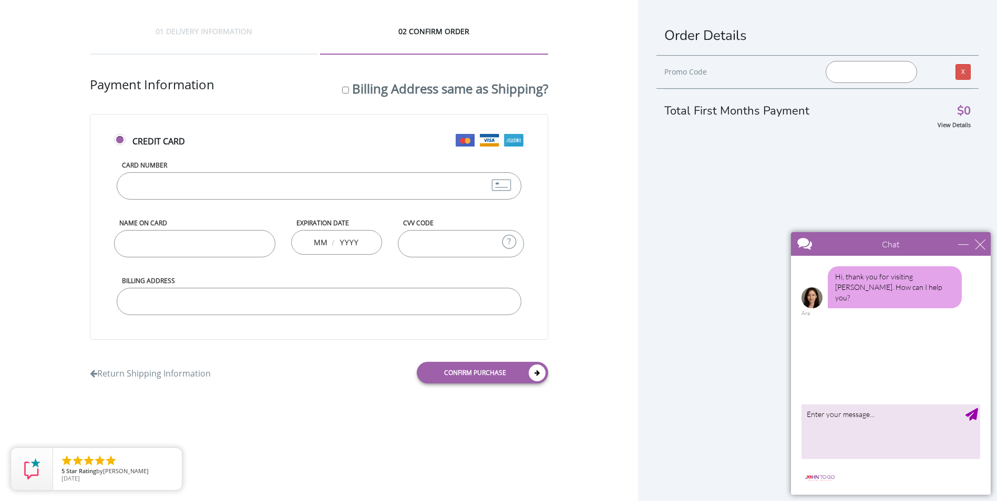
click at [203, 193] on input "Card Number" at bounding box center [319, 185] width 405 height 27
type input "[STREET_ADDRESS]"
type input "[CREDIT_CARD_NUMBER]"
type input "[PERSON_NAME]"
type input "06"
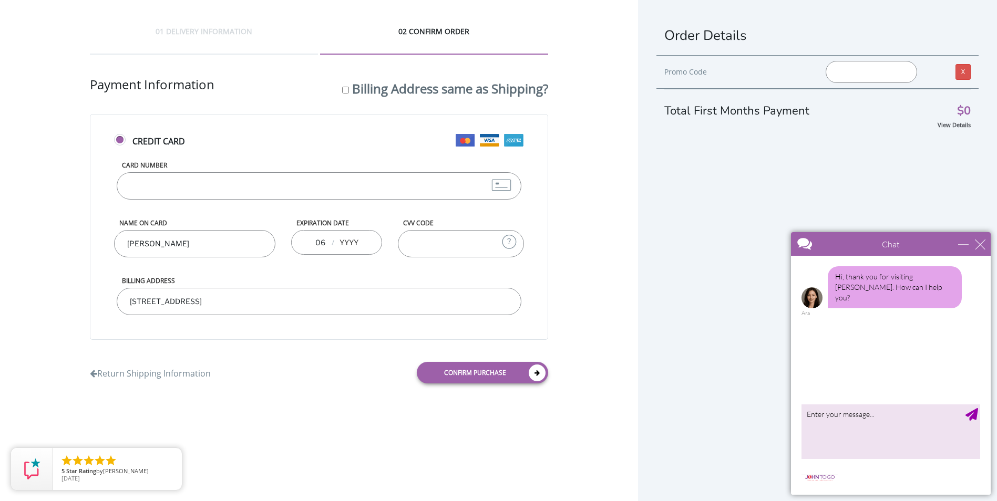
type input "2029"
type input "251"
click at [265, 287] on div "Billing Address [STREET_ADDRESS]" at bounding box center [319, 305] width 410 height 58
click at [247, 300] on input "[STREET_ADDRESS]" at bounding box center [319, 301] width 405 height 27
type input "[STREET_ADDRESS]"
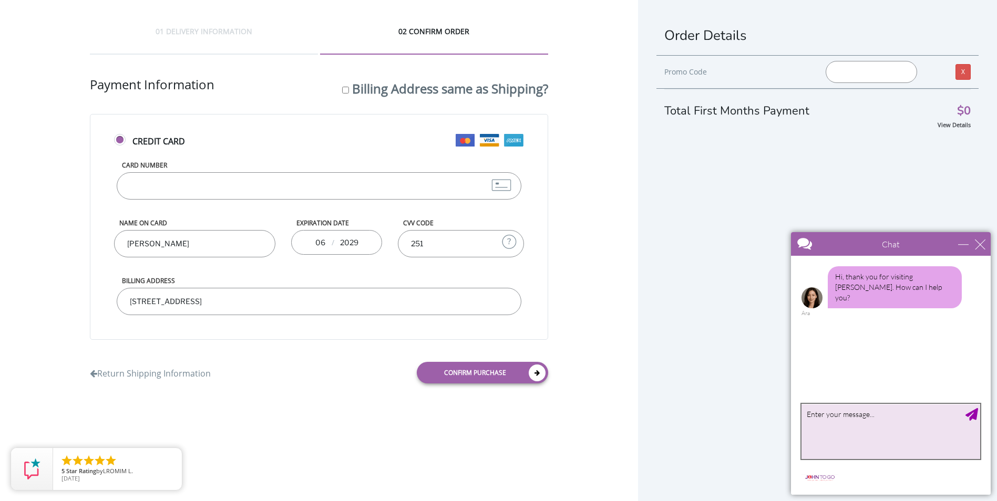
click at [864, 429] on textarea "type your message" at bounding box center [890, 431] width 179 height 55
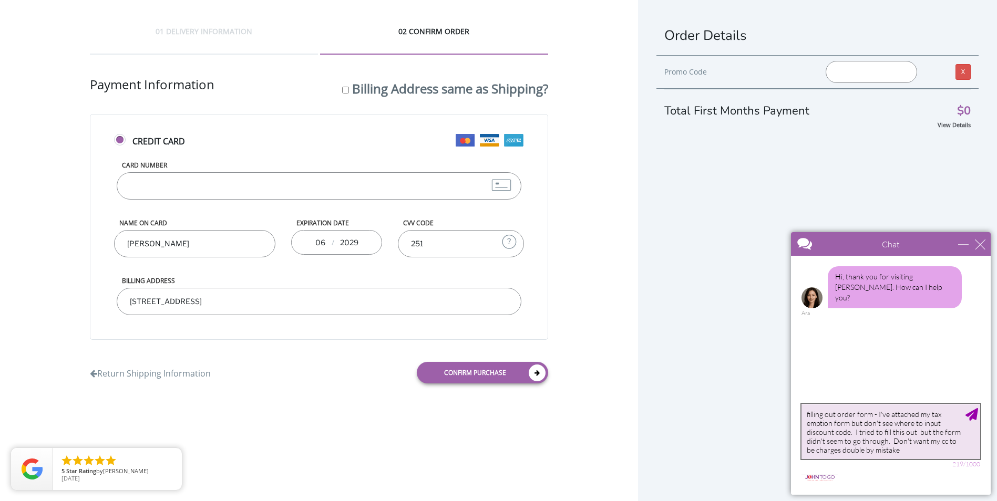
type textarea "filling out order form - I've attached my tax emption form but don't see where …"
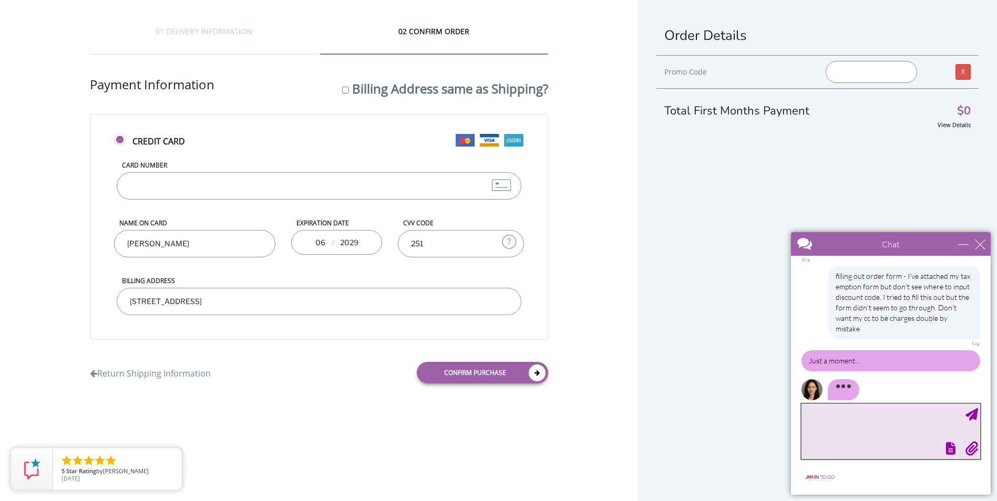
scroll to position [25, 0]
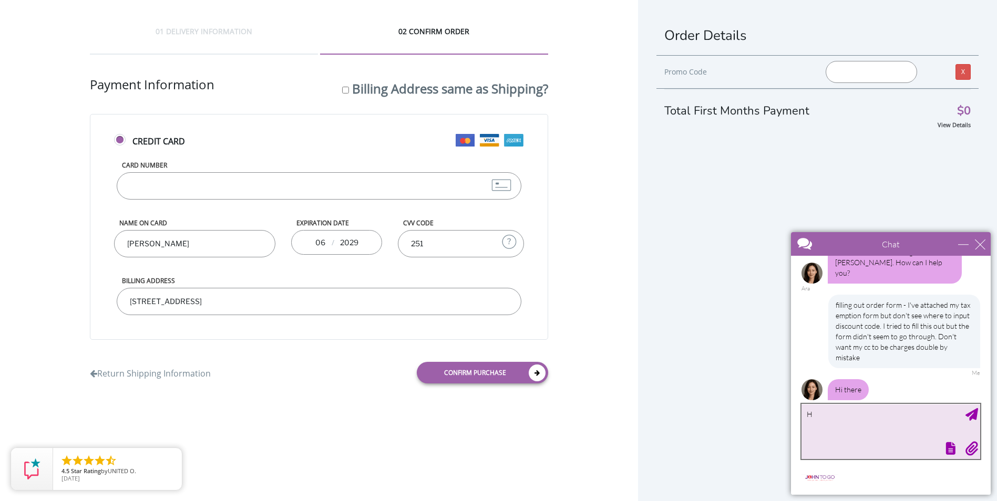
type textarea "HI"
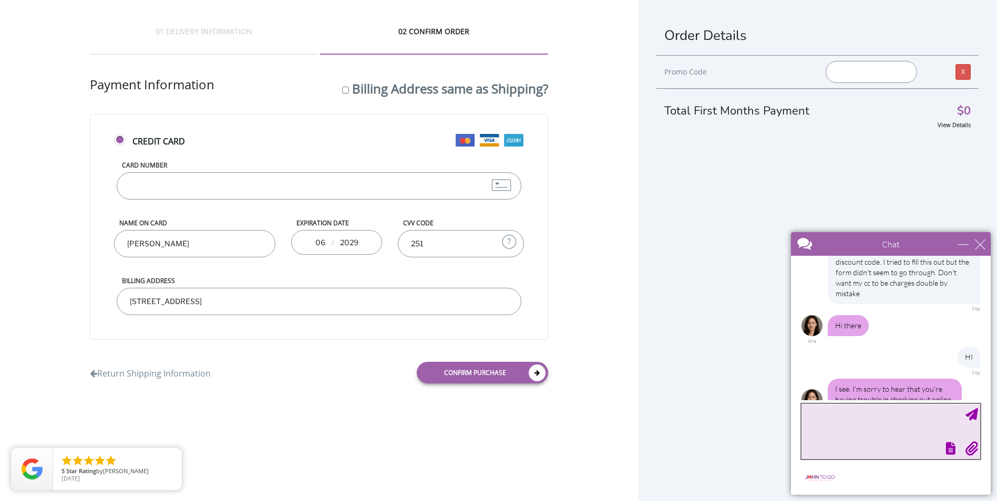
scroll to position [131, 0]
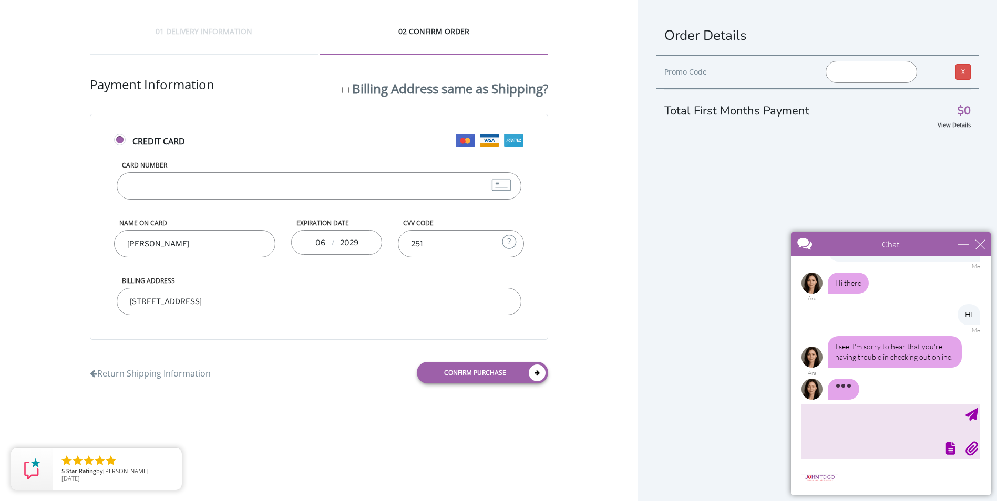
click at [834, 77] on input "text" at bounding box center [871, 72] width 91 height 22
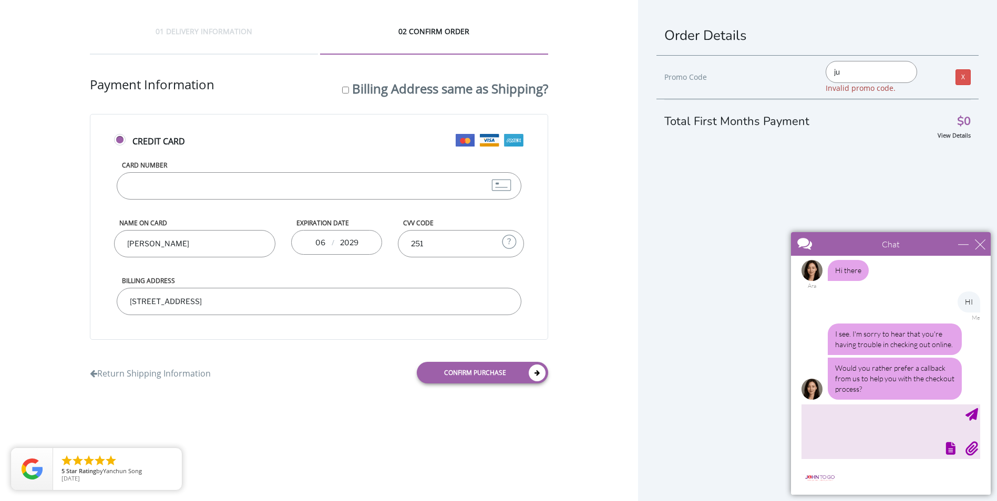
type input "j"
type input "johntogo5"
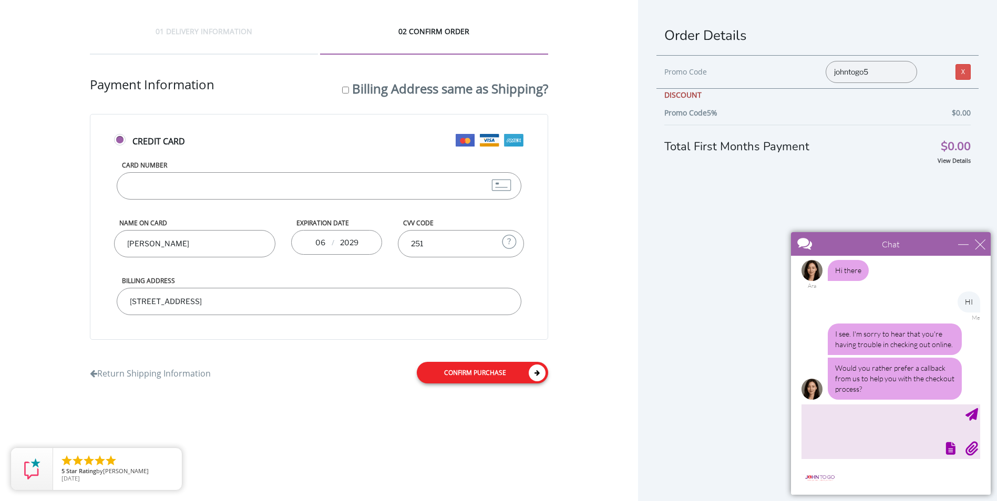
click at [505, 370] on link "Confirm purchase" at bounding box center [482, 373] width 131 height 22
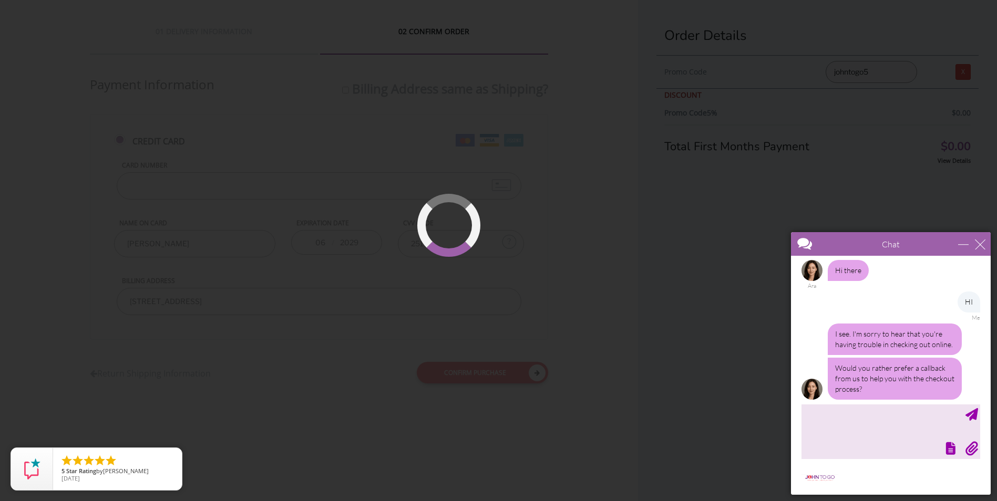
scroll to position [25, 0]
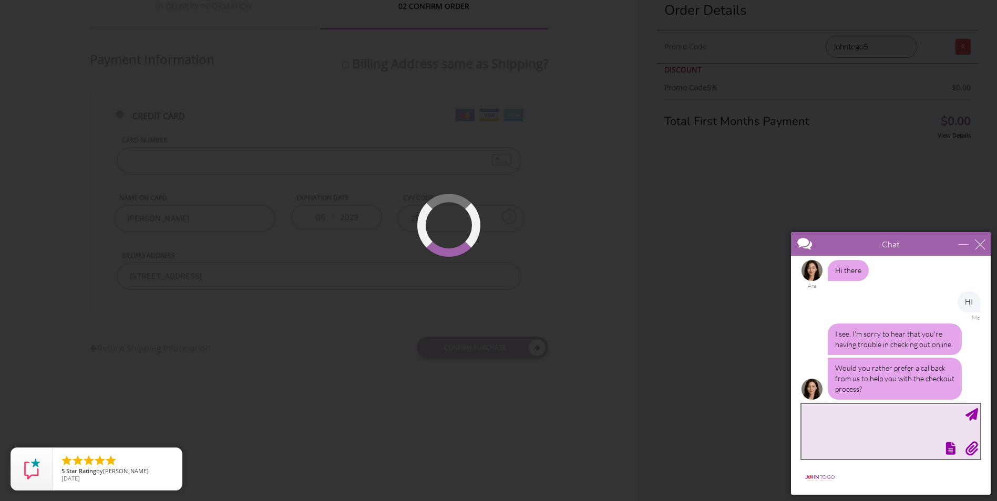
click at [834, 418] on textarea "type your message" at bounding box center [890, 431] width 179 height 55
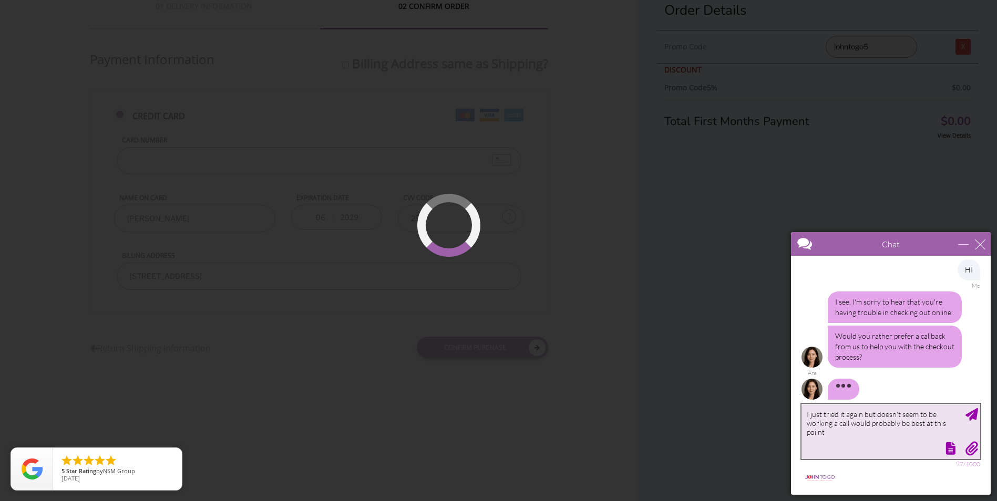
scroll to position [144, 0]
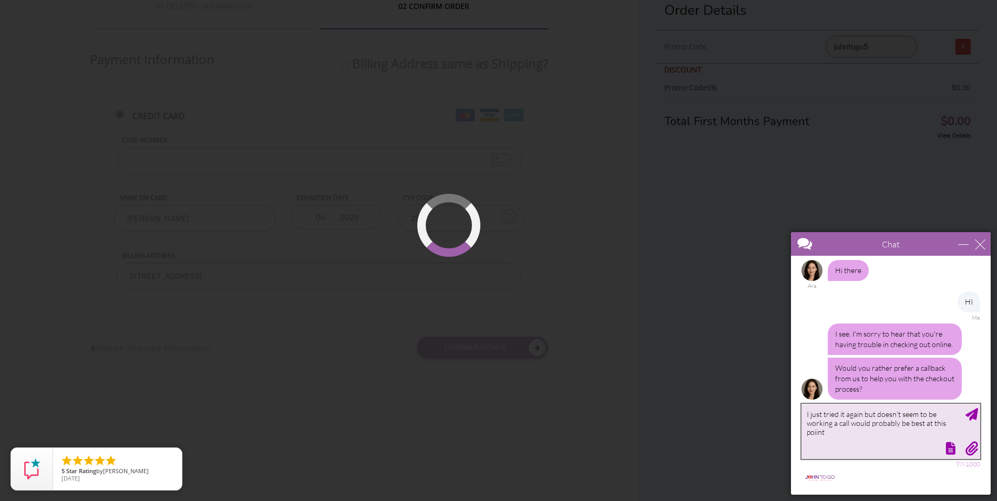
type textarea "I just tried it again but doesn't seem to be working a call would probably be b…"
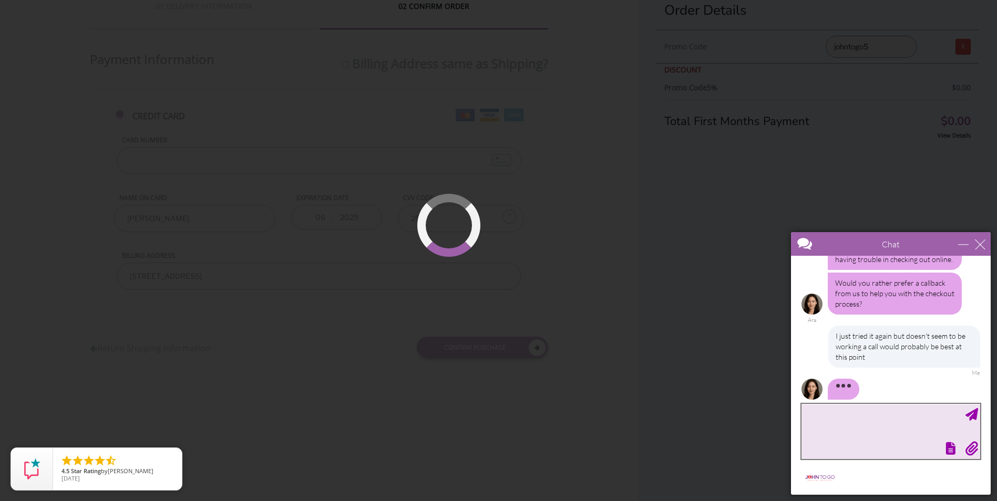
scroll to position [271, 0]
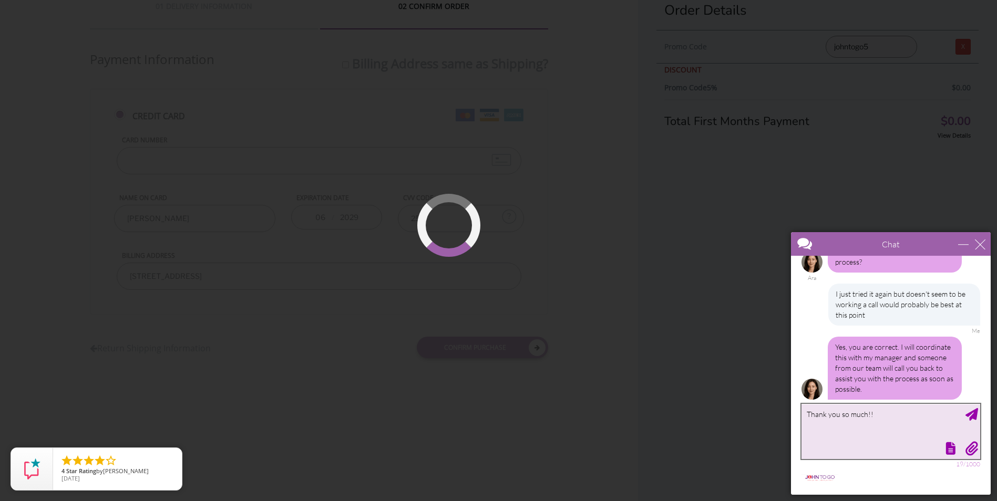
type textarea "Thank you so much!!!"
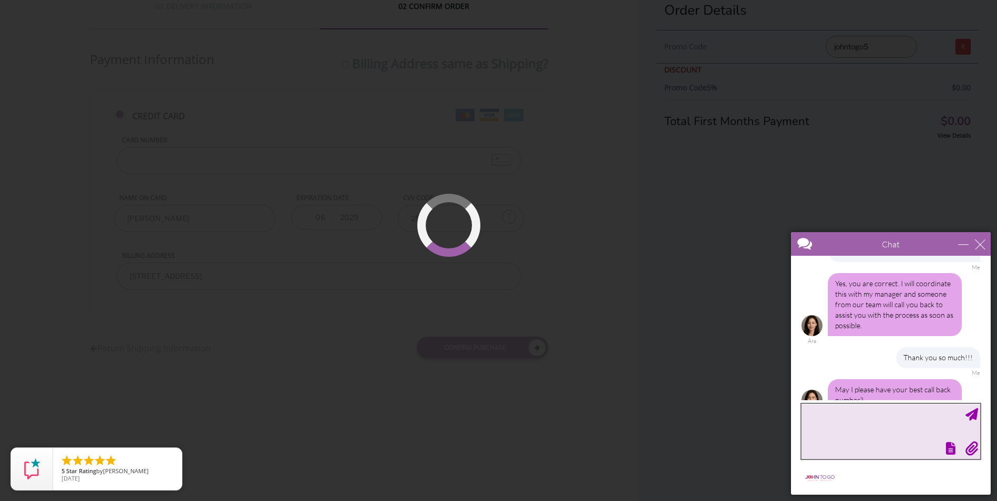
scroll to position [345, 0]
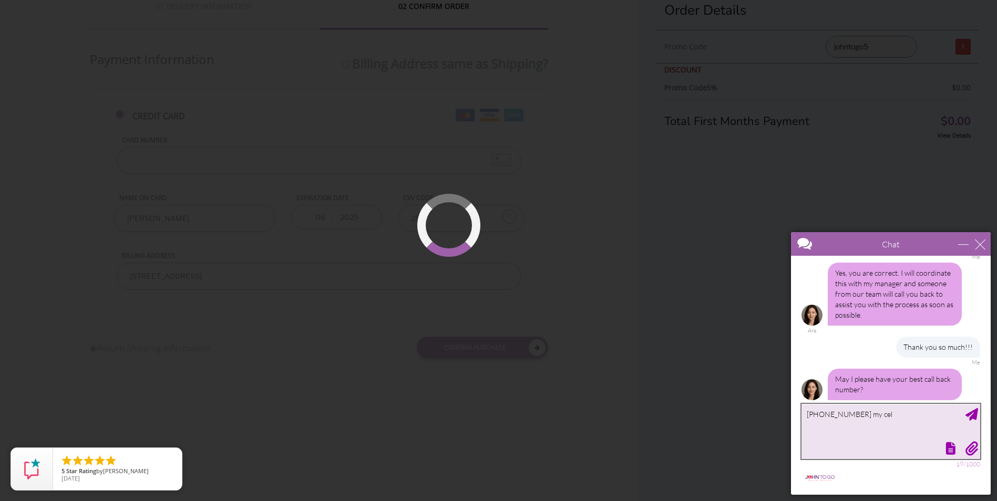
type textarea "[PHONE_NUMBER] my cell"
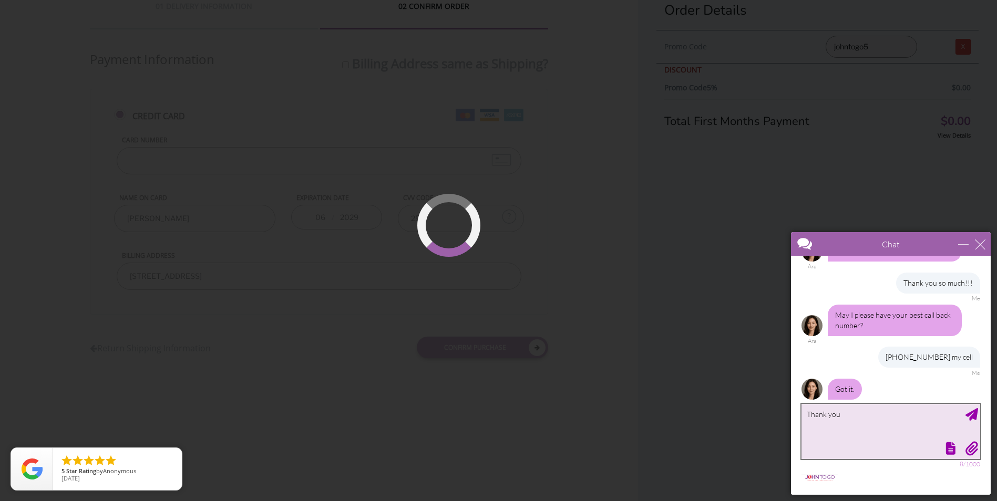
scroll to position [441, 0]
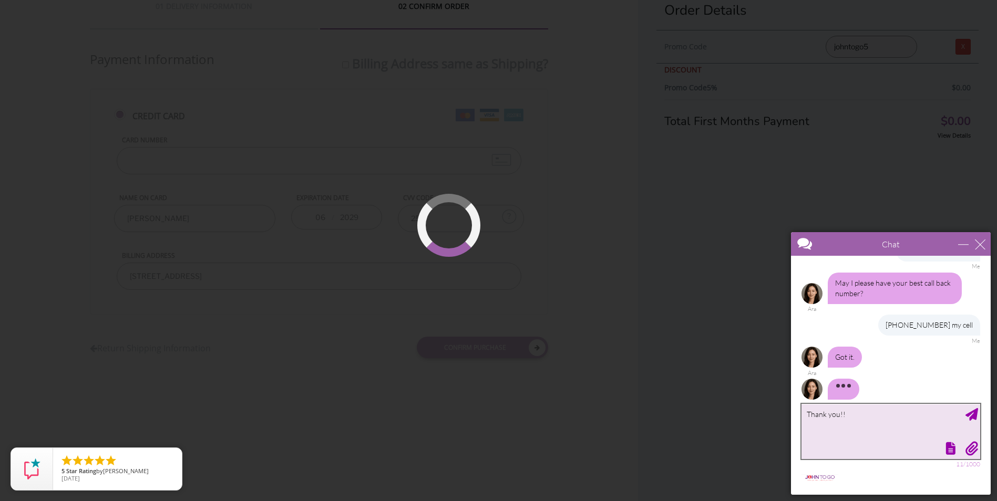
type textarea "Thank you!!!"
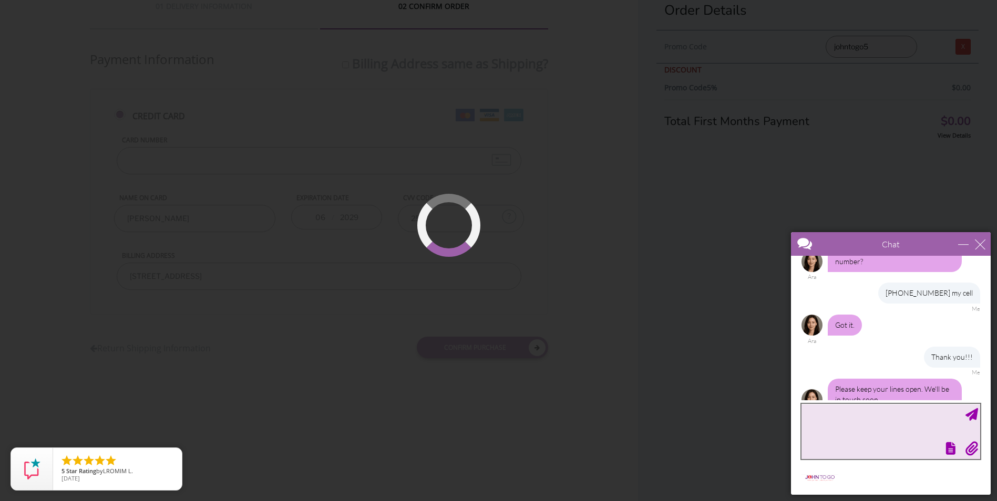
scroll to position [484, 0]
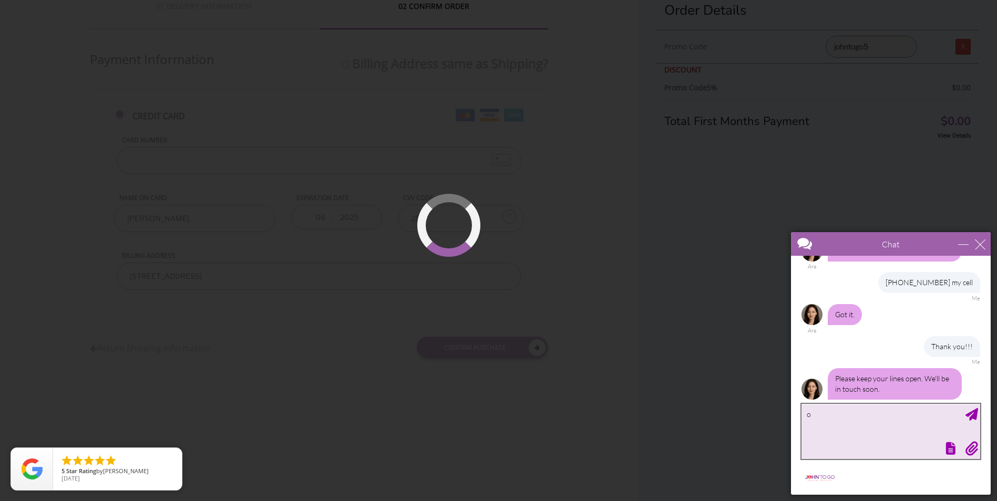
type textarea "ok"
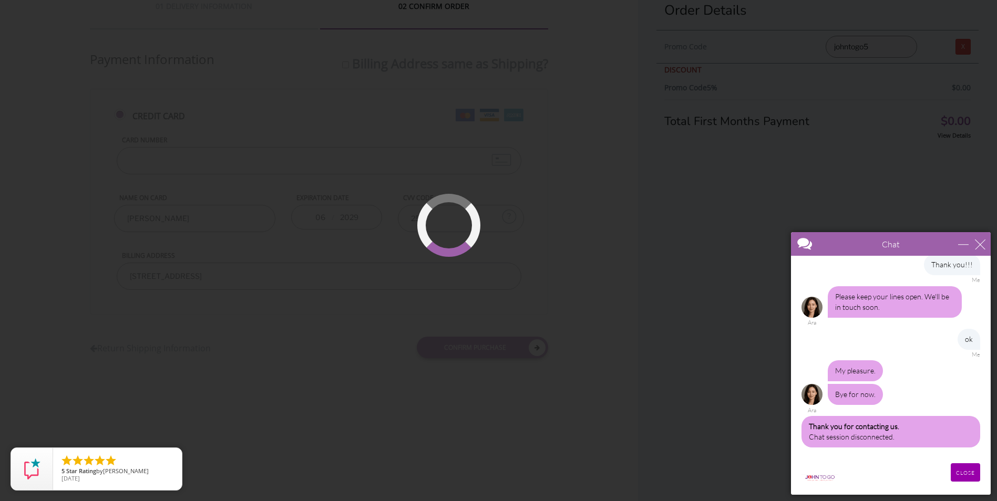
scroll to position [555, 0]
